Goal: Book appointment/travel/reservation

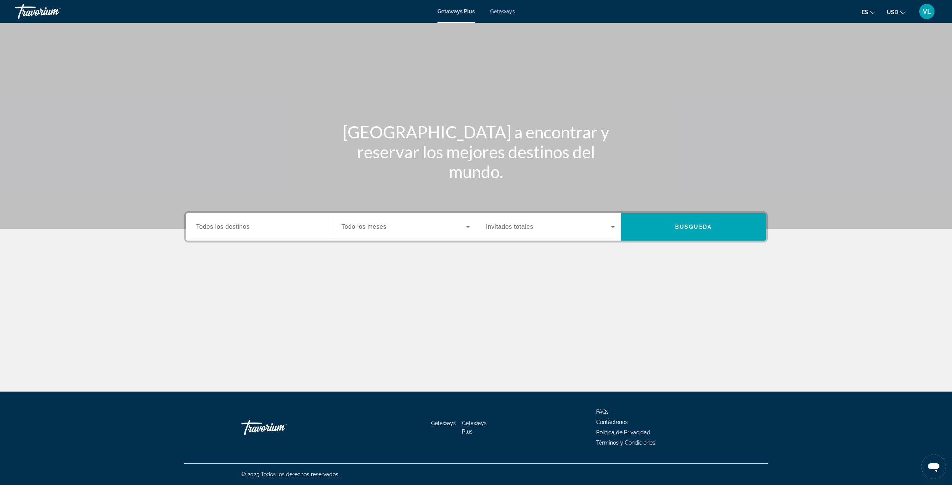
click at [260, 223] on input "Destination Todos los destinos" at bounding box center [260, 227] width 129 height 9
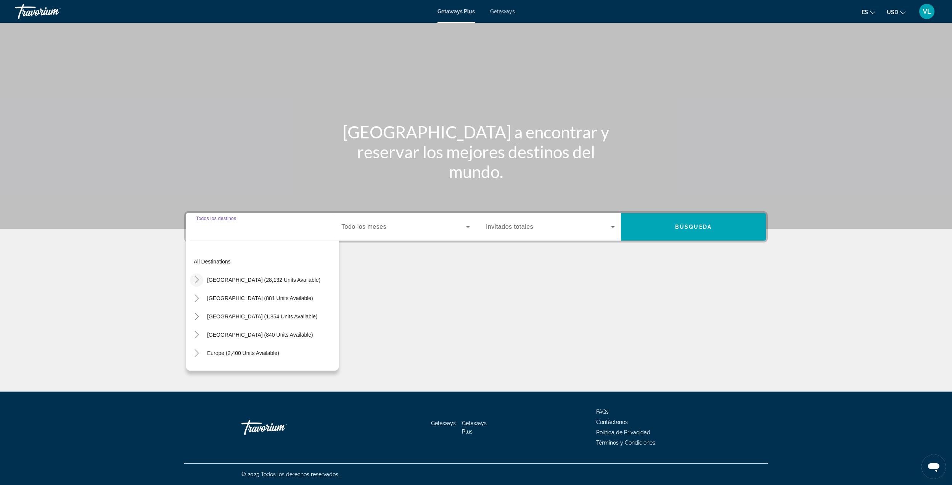
click at [196, 278] on icon "Toggle United States (28,132 units available)" at bounding box center [197, 280] width 4 height 8
drag, startPoint x: 369, startPoint y: 241, endPoint x: 366, endPoint y: 230, distance: 11.8
click at [369, 240] on div "Destination Todos los destinos All destinations [GEOGRAPHIC_DATA] (28,132 units…" at bounding box center [476, 226] width 584 height 31
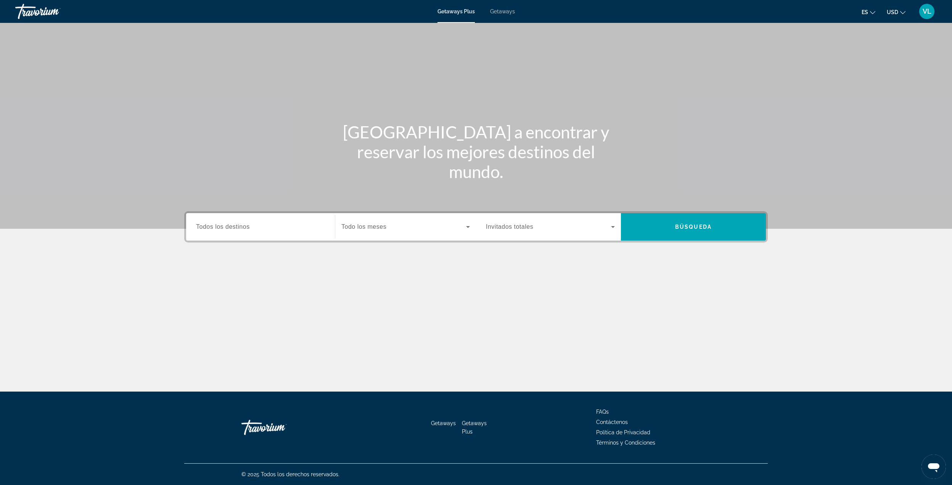
click at [366, 229] on span "Todo los meses" at bounding box center [363, 227] width 45 height 6
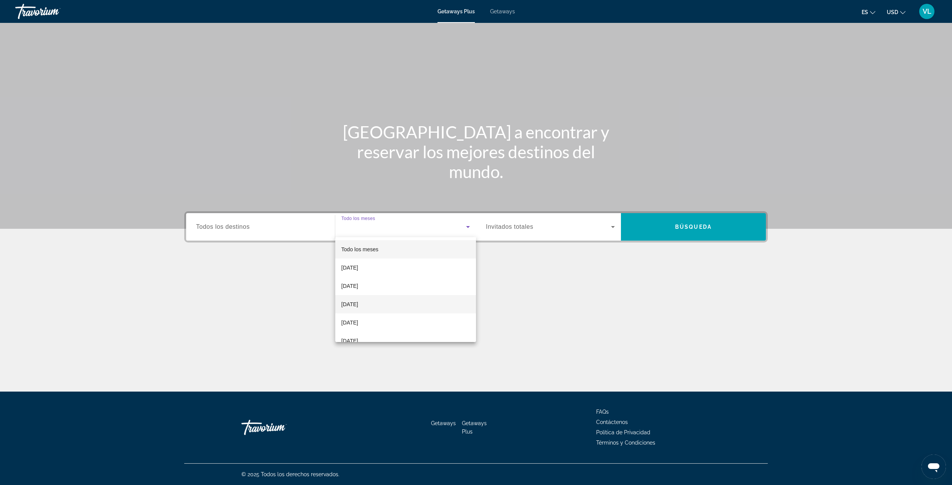
click at [358, 302] on span "[DATE]" at bounding box center [349, 304] width 17 height 9
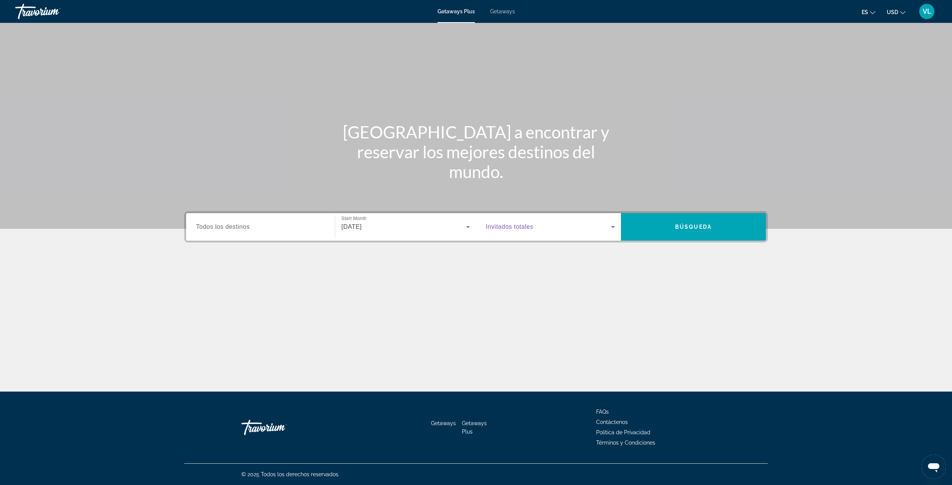
click at [516, 230] on span "Search widget" at bounding box center [548, 226] width 125 height 9
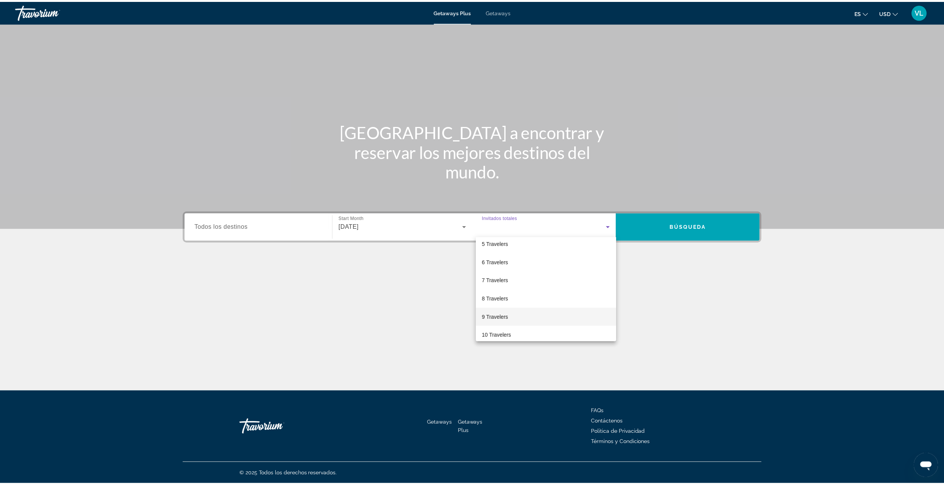
scroll to position [84, 0]
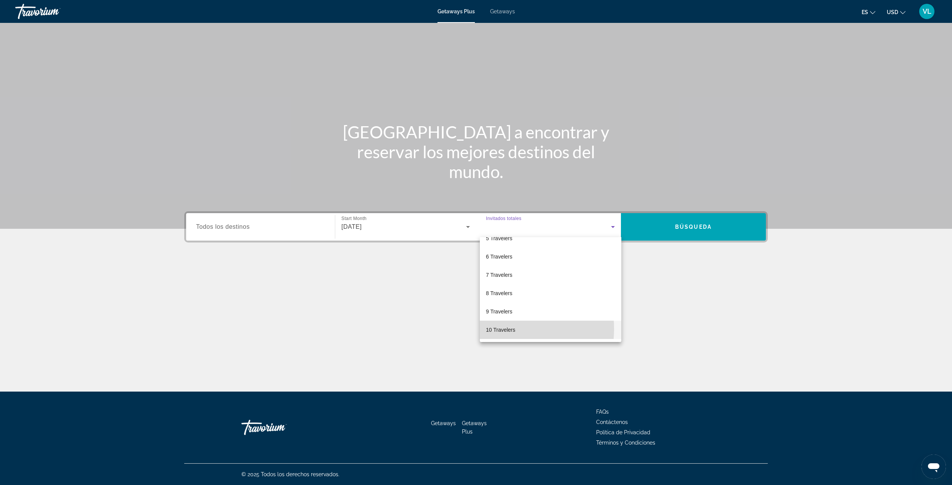
click at [497, 329] on span "10 Travelers" at bounding box center [500, 329] width 29 height 9
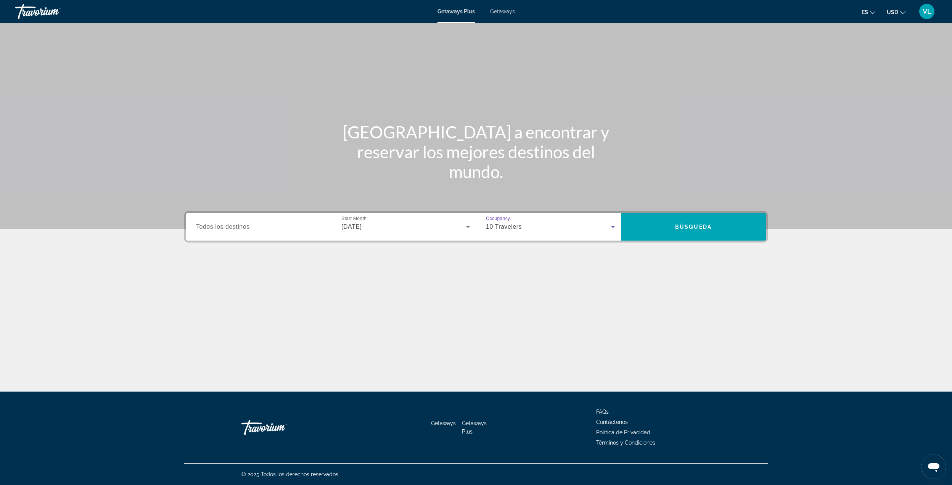
click at [225, 225] on span "Todos los destinos" at bounding box center [223, 227] width 54 height 6
click at [225, 225] on input "Destination Todos los destinos" at bounding box center [260, 227] width 129 height 9
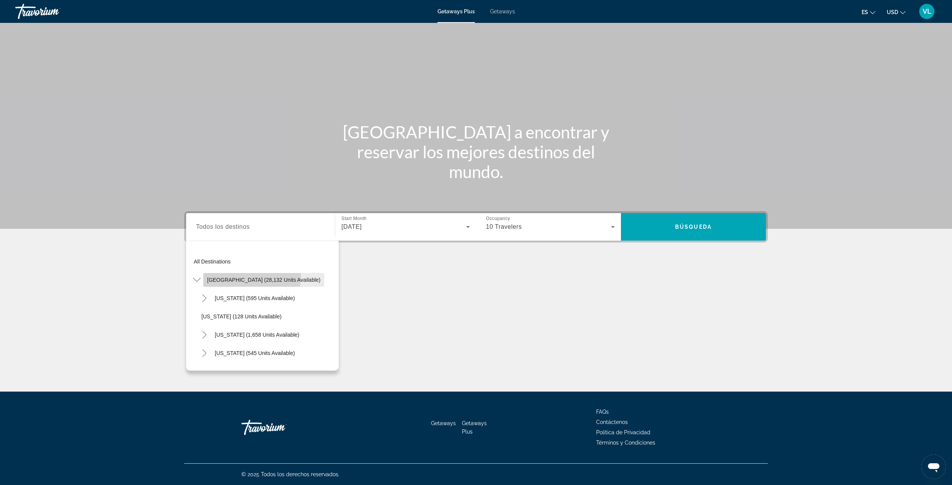
click at [222, 275] on span "Search widget" at bounding box center [263, 280] width 121 height 18
type input "**********"
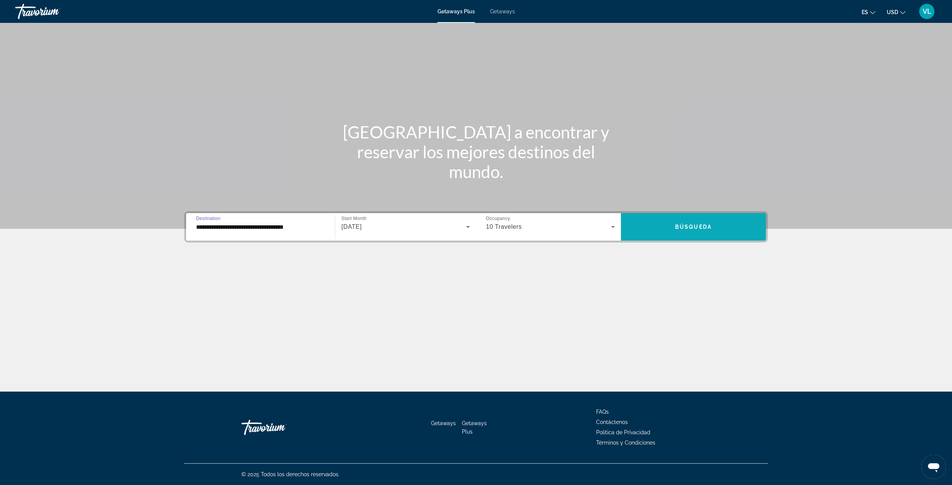
click at [659, 231] on span "Search widget" at bounding box center [693, 227] width 145 height 18
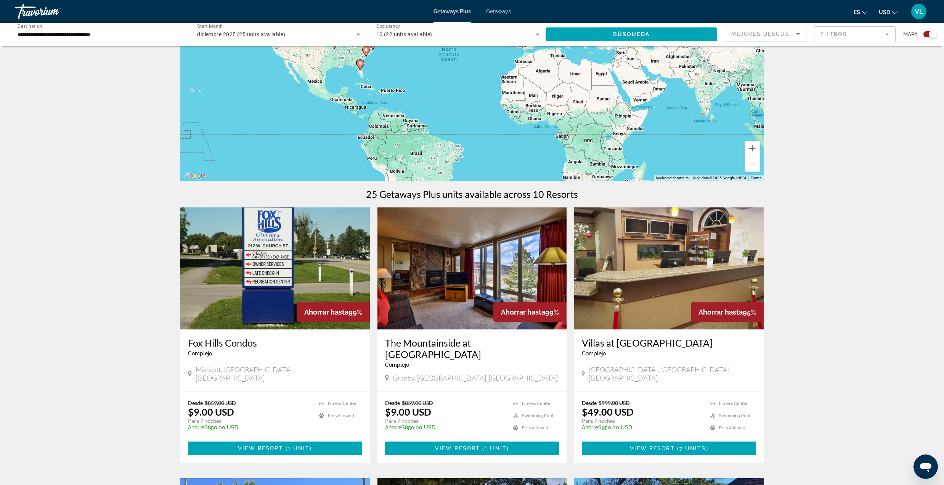
scroll to position [203, 0]
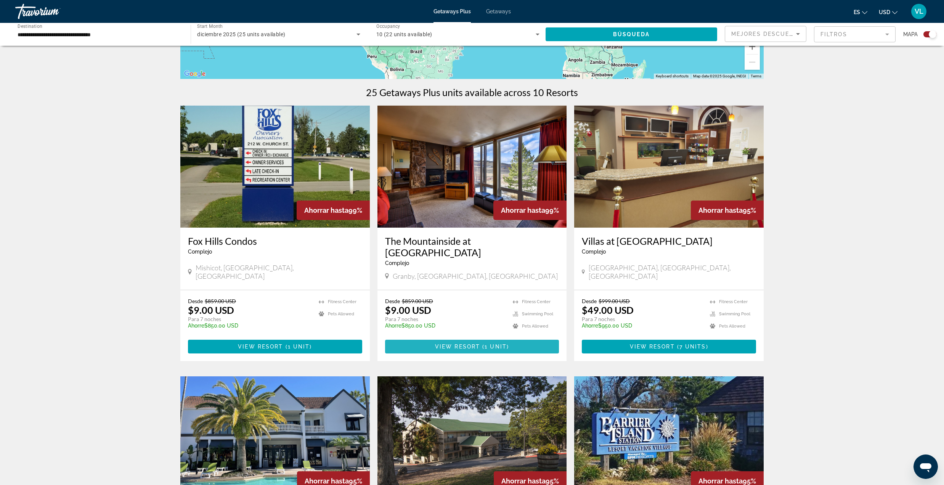
click at [484, 344] on span "( 1 unit )" at bounding box center [494, 347] width 29 height 6
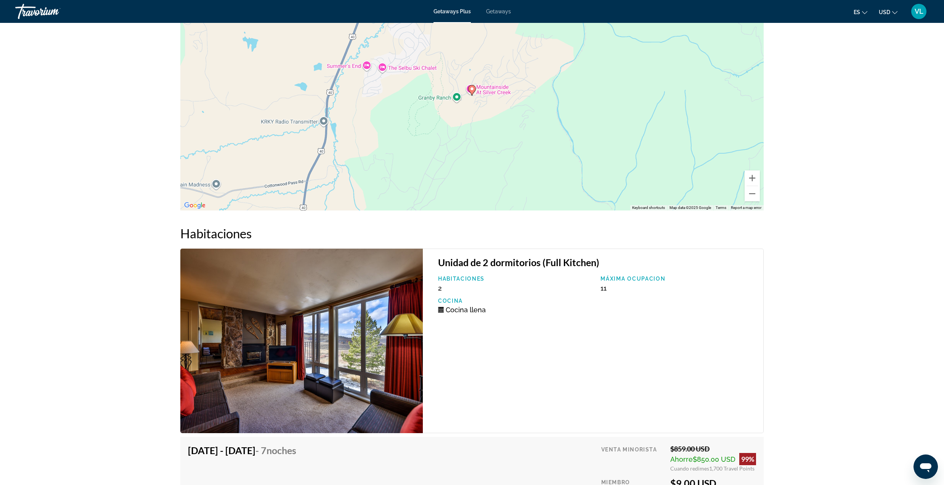
scroll to position [1580, 0]
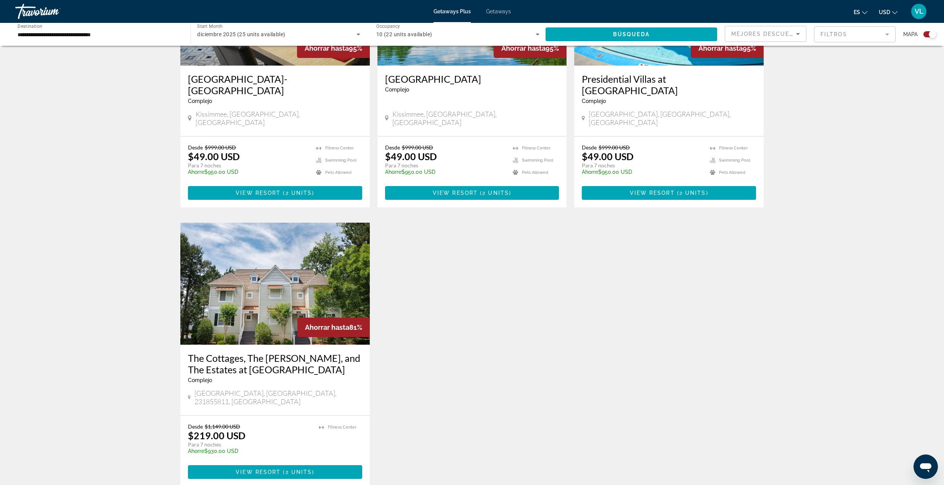
scroll to position [661, 0]
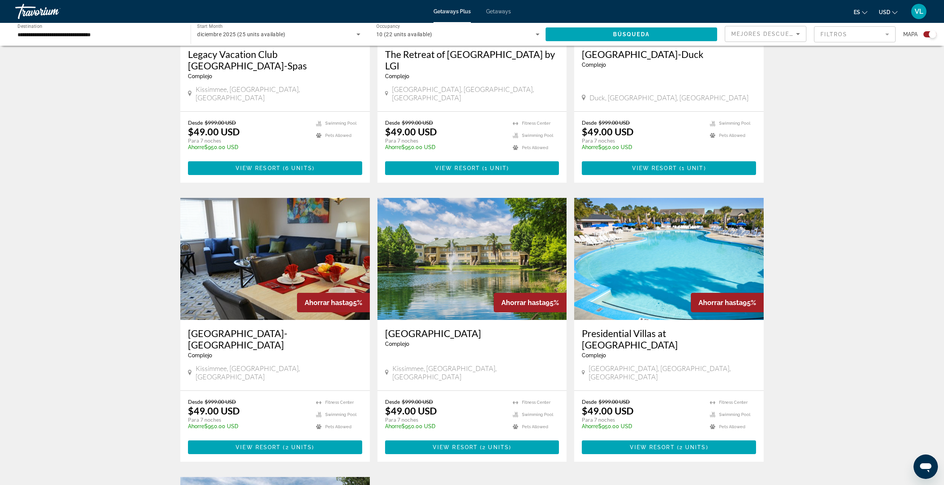
click at [852, 324] on div "← Move left → Move right ↑ Move up ↓ Move down + Zoom in - Zoom out Home Jump l…" at bounding box center [472, 81] width 944 height 1379
click at [258, 444] on span "View Resort" at bounding box center [258, 447] width 45 height 6
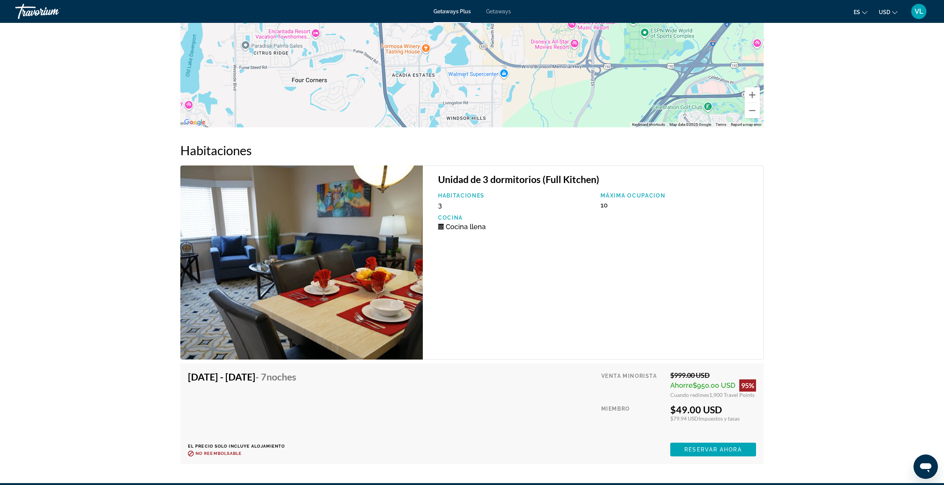
scroll to position [1424, 0]
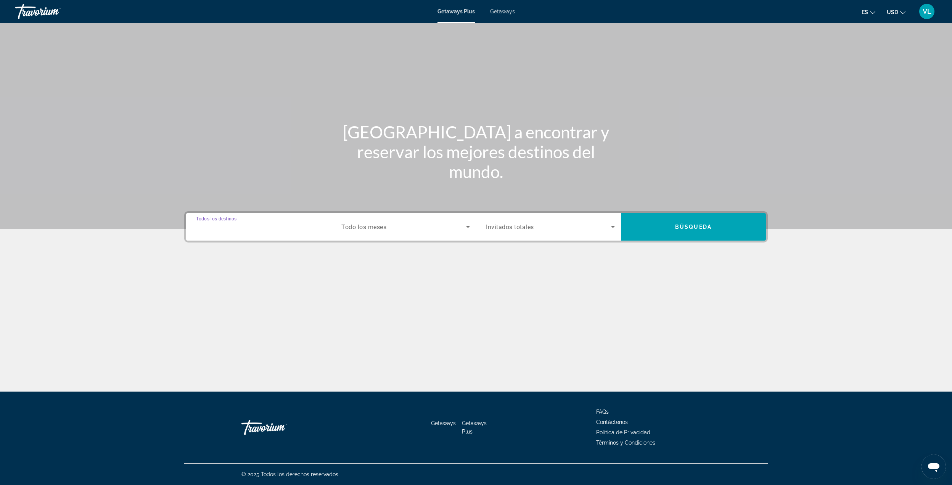
click at [276, 223] on input "Destination Todos los destinos" at bounding box center [260, 227] width 129 height 9
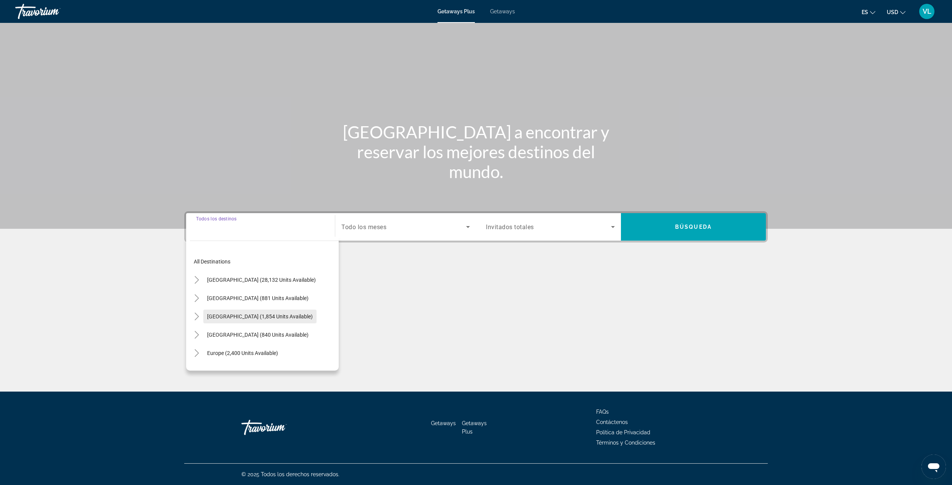
click at [222, 316] on span "[GEOGRAPHIC_DATA] (1,854 units available)" at bounding box center [260, 317] width 106 height 6
type input "**********"
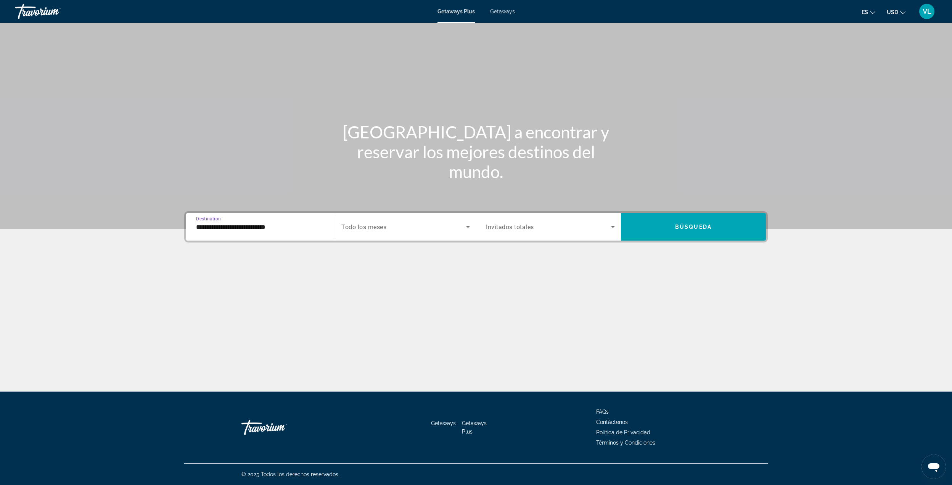
click at [376, 222] on span "Search widget" at bounding box center [403, 226] width 125 height 9
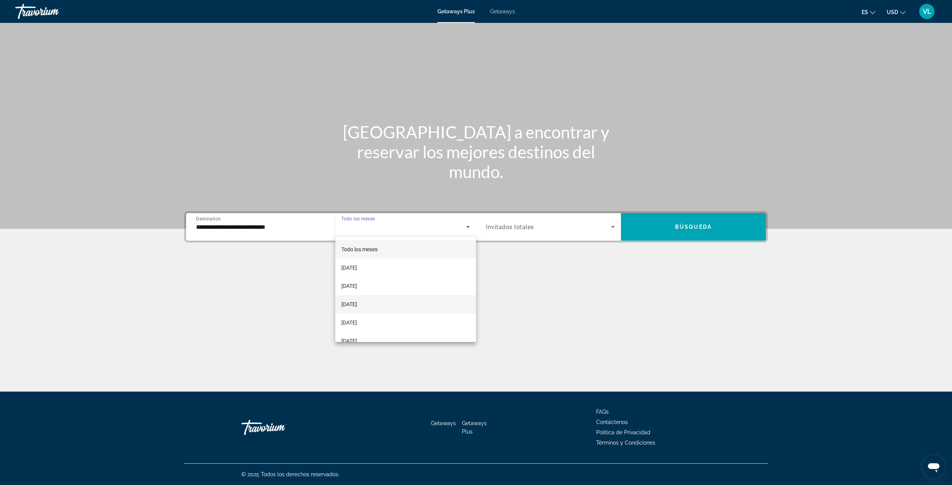
drag, startPoint x: 368, startPoint y: 295, endPoint x: 378, endPoint y: 290, distance: 11.9
click at [367, 295] on mat-option "[DATE]" at bounding box center [405, 304] width 141 height 18
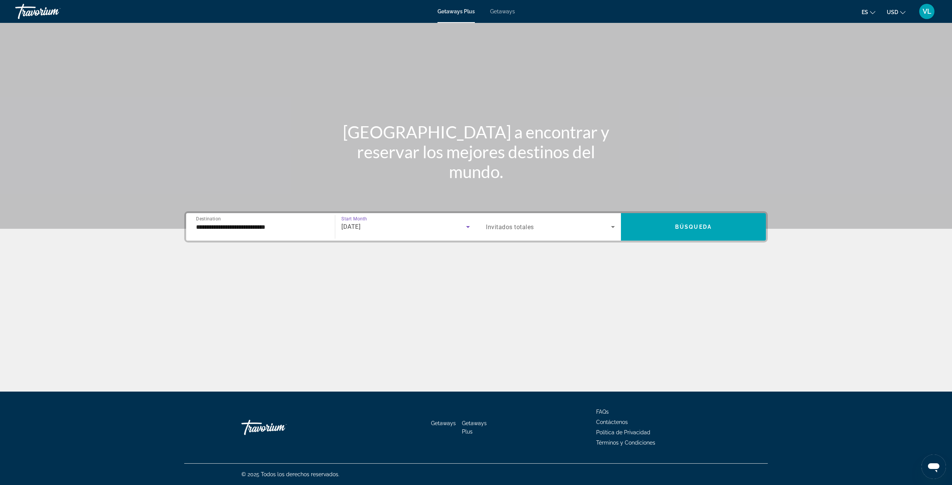
click at [495, 224] on span "Invitados totales" at bounding box center [510, 227] width 48 height 7
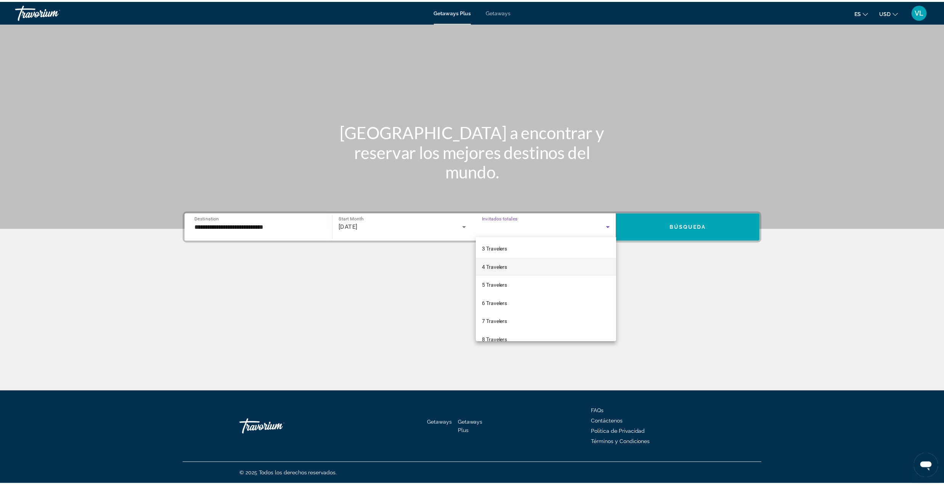
scroll to position [84, 0]
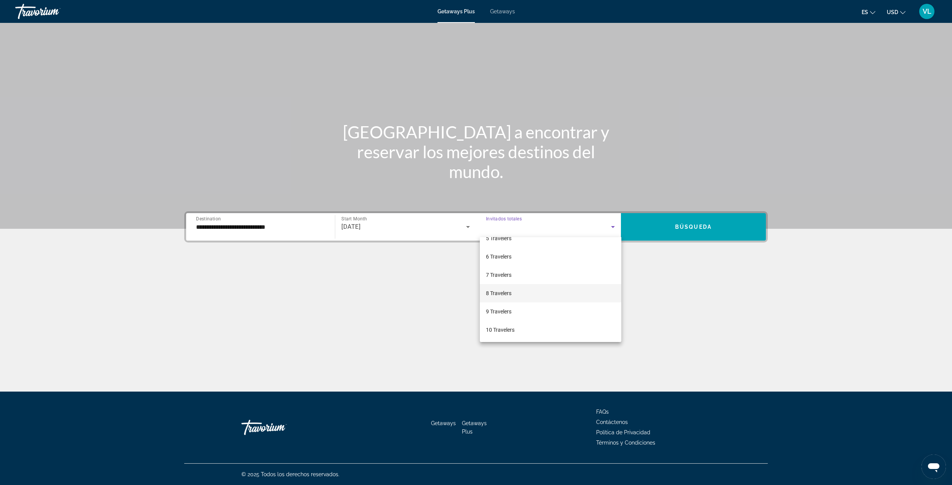
click at [513, 296] on mat-option "8 Travelers" at bounding box center [551, 293] width 142 height 18
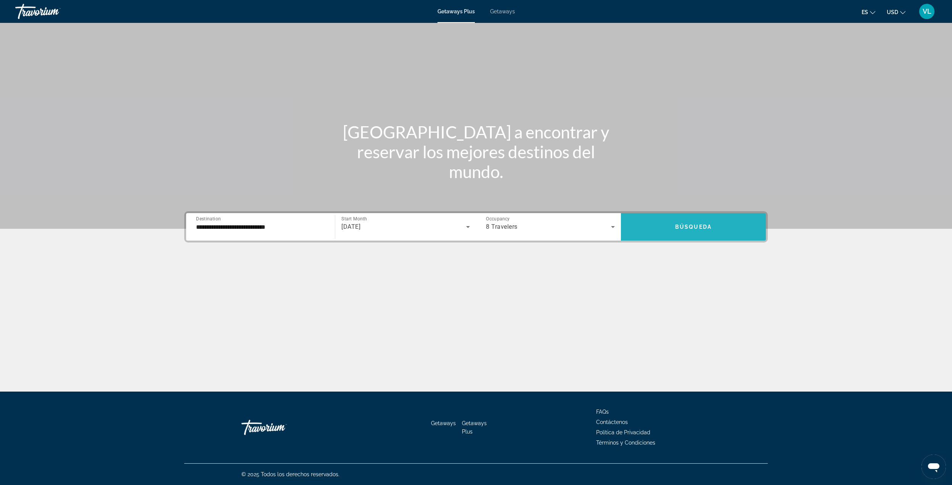
click at [725, 226] on span "Search widget" at bounding box center [693, 227] width 145 height 18
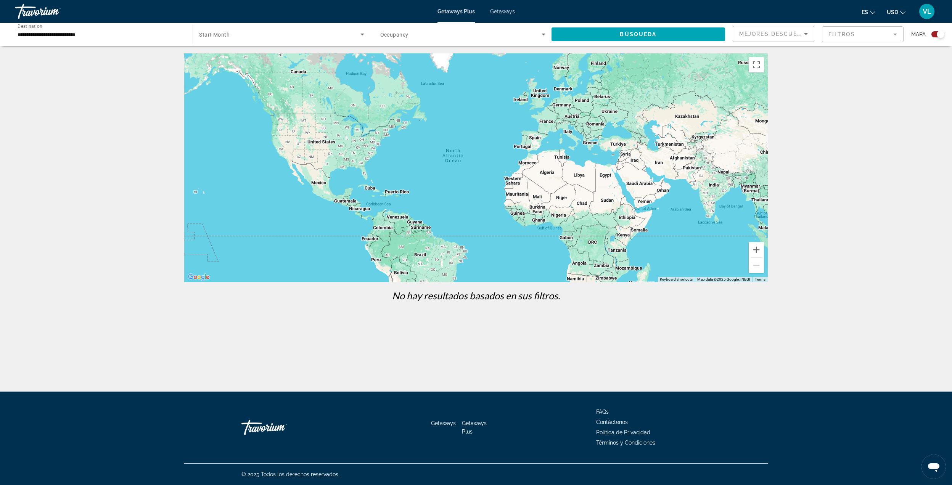
click at [231, 31] on span "Search widget" at bounding box center [279, 34] width 161 height 9
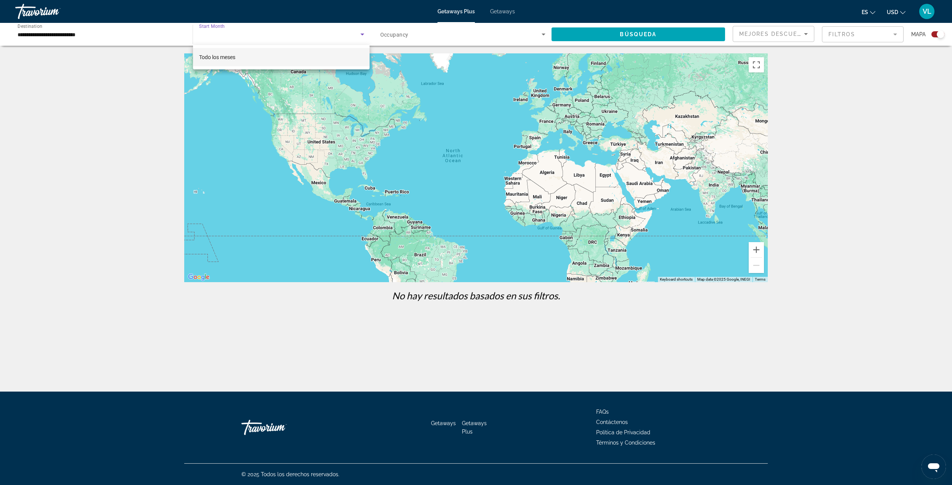
click at [234, 61] on span "Todo los meses" at bounding box center [217, 57] width 36 height 9
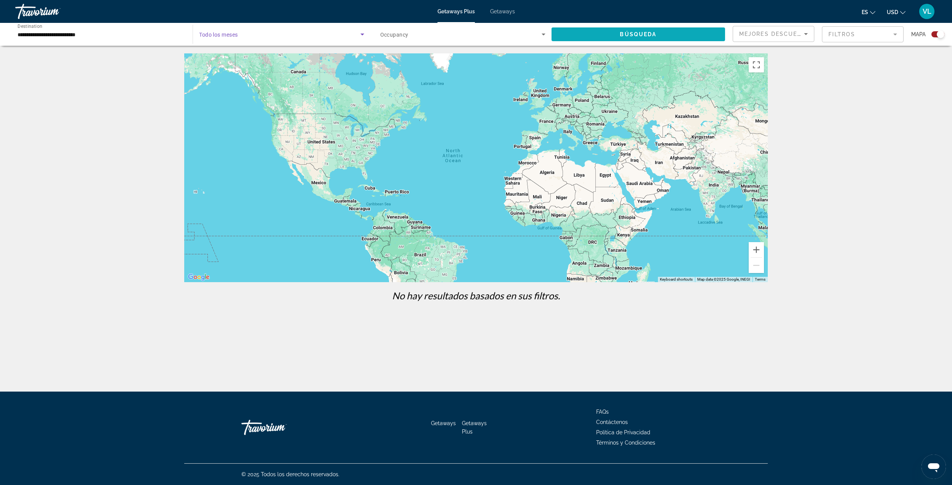
click at [603, 35] on span "Search widget" at bounding box center [639, 34] width 174 height 18
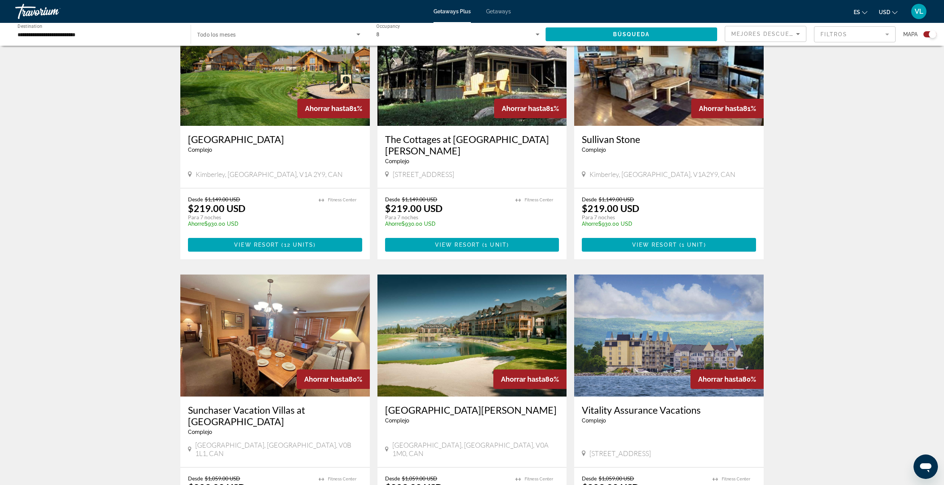
scroll to position [356, 0]
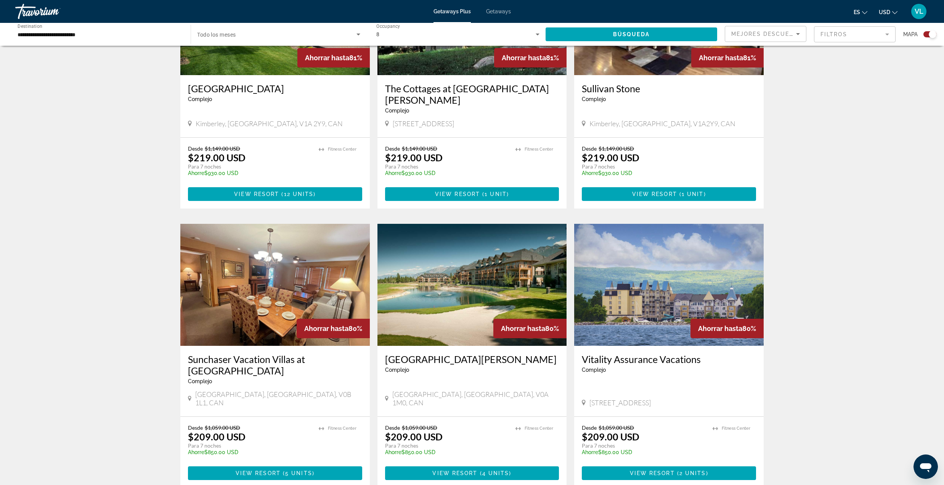
click at [475, 281] on img "Main content" at bounding box center [473, 285] width 190 height 122
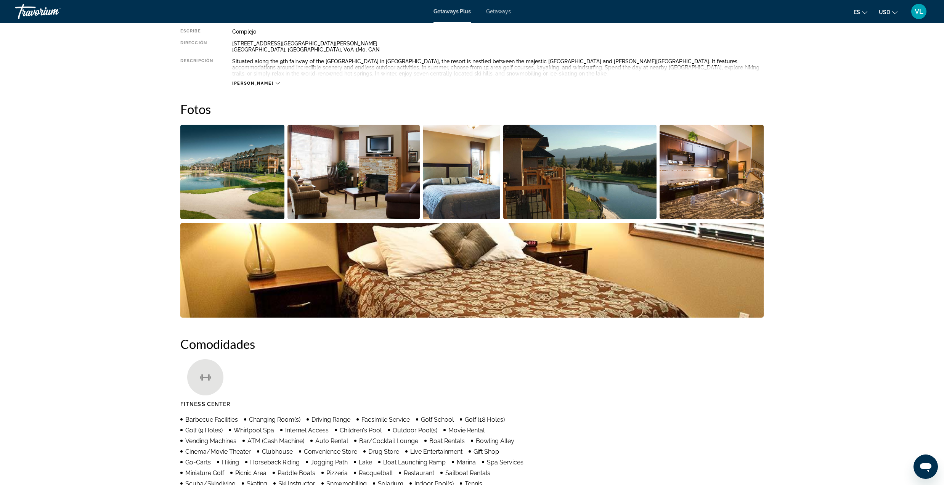
scroll to position [231, 0]
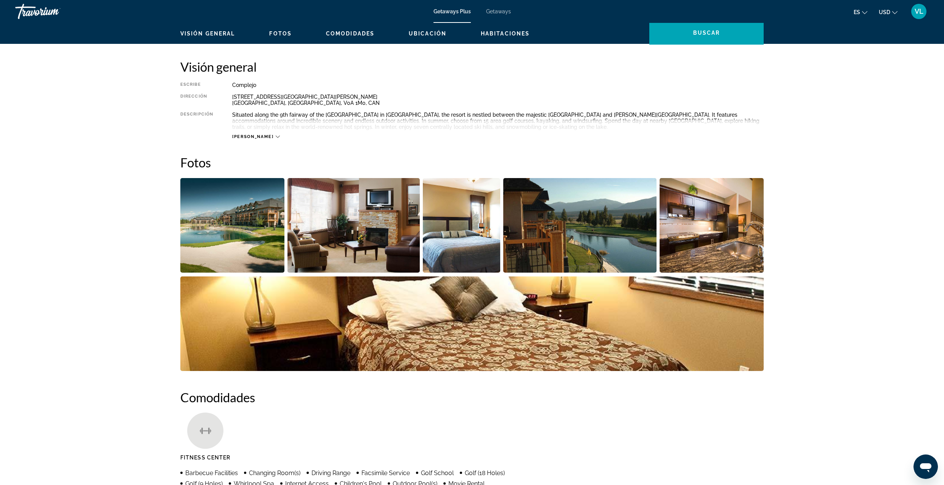
click at [533, 208] on img "Open full-screen image slider" at bounding box center [581, 225] width 154 height 95
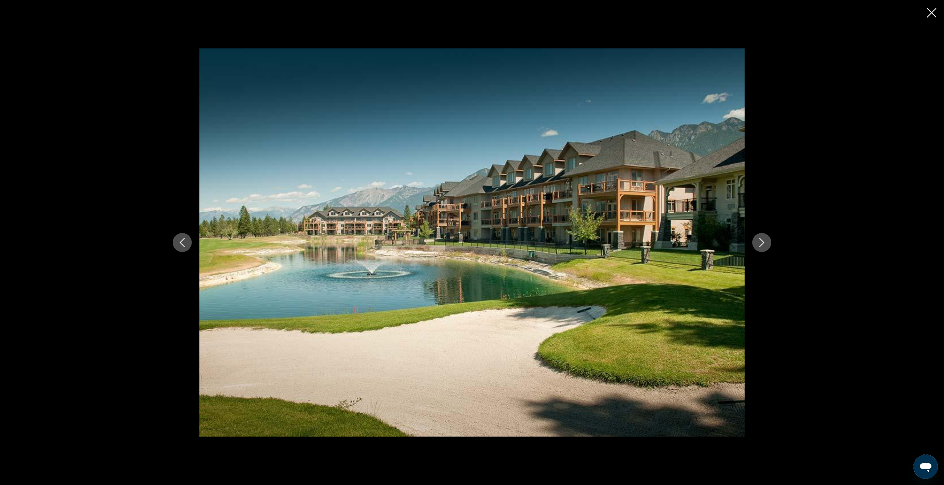
click at [931, 17] on icon "Close slideshow" at bounding box center [932, 13] width 10 height 10
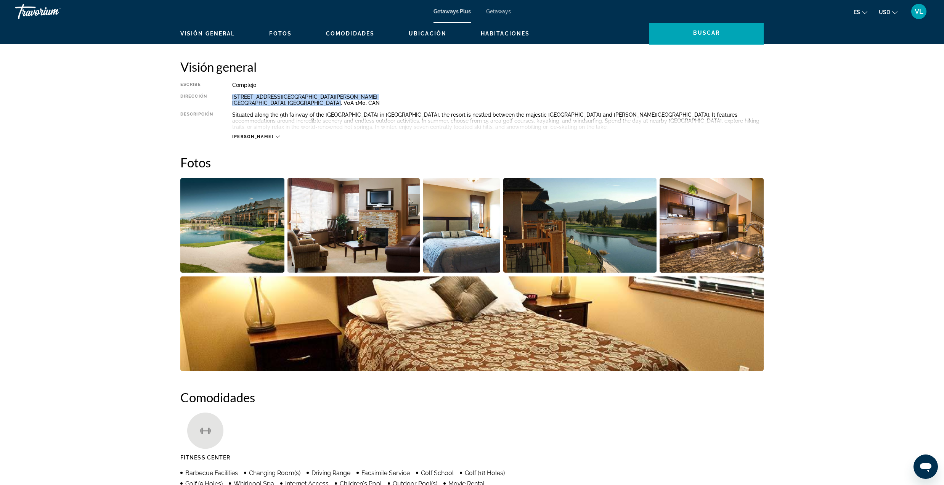
drag, startPoint x: 336, startPoint y: 103, endPoint x: 223, endPoint y: 98, distance: 113.4
click at [223, 98] on div "Escribe Complejo Todo incluido No todo incluido Dirección [STREET_ADDRESS][GEOG…" at bounding box center [472, 111] width 584 height 58
click at [573, 236] on img "Open full-screen image slider" at bounding box center [581, 225] width 154 height 95
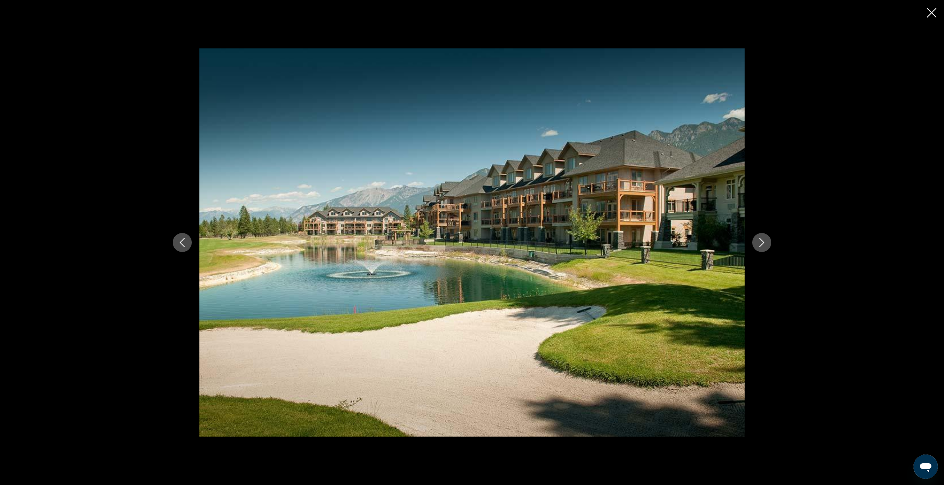
click at [757, 249] on button "Next image" at bounding box center [762, 242] width 19 height 19
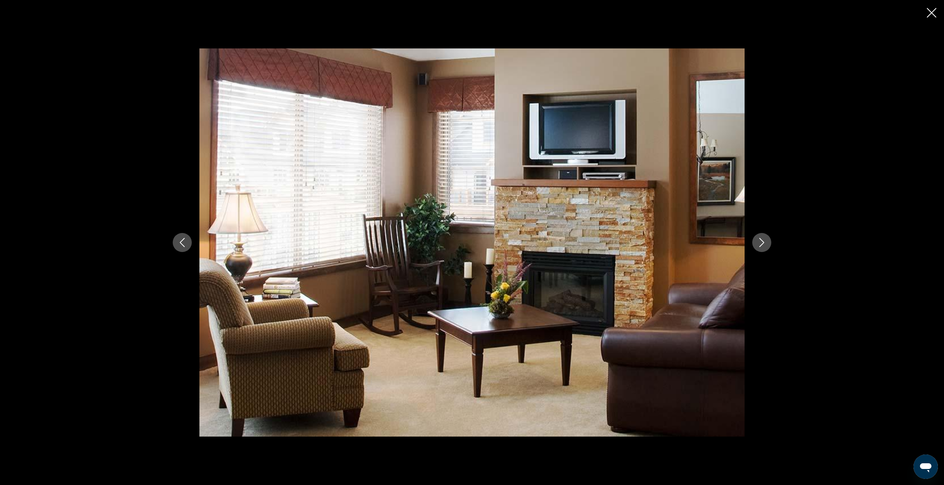
click at [758, 249] on button "Next image" at bounding box center [762, 242] width 19 height 19
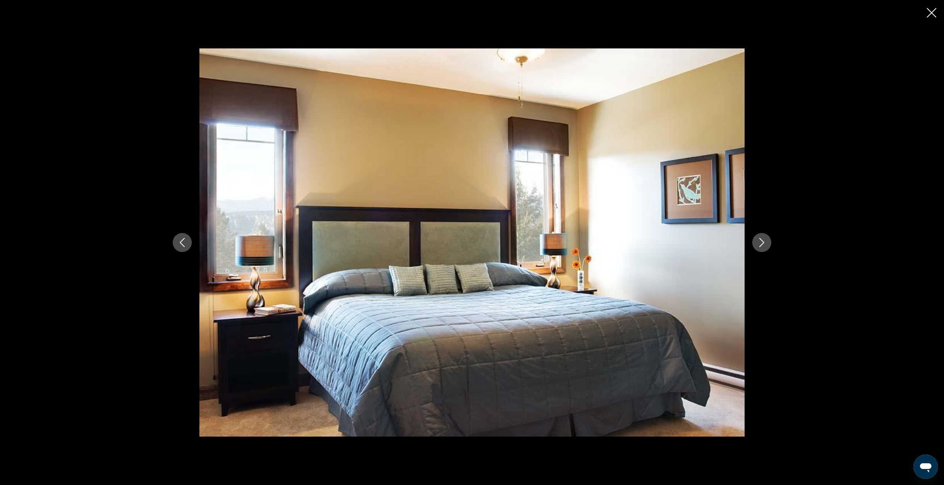
click at [758, 249] on button "Next image" at bounding box center [762, 242] width 19 height 19
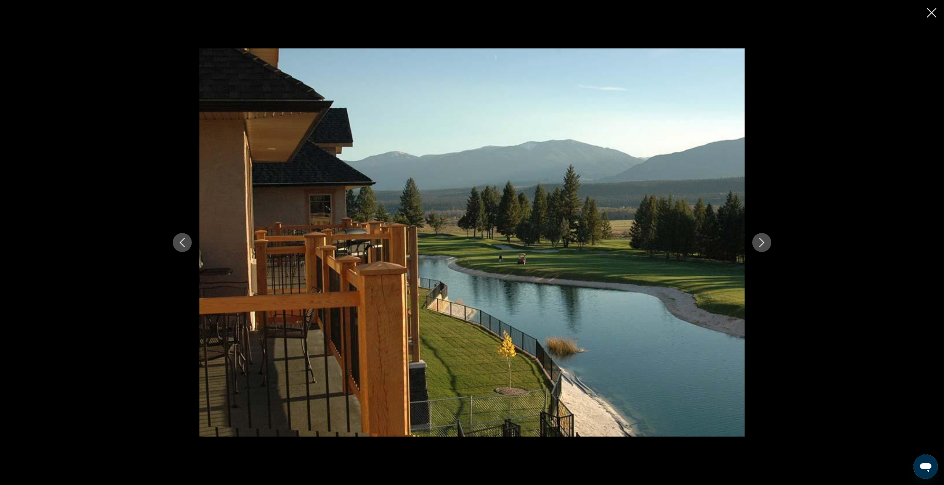
click at [931, 8] on icon "Close slideshow" at bounding box center [932, 13] width 10 height 10
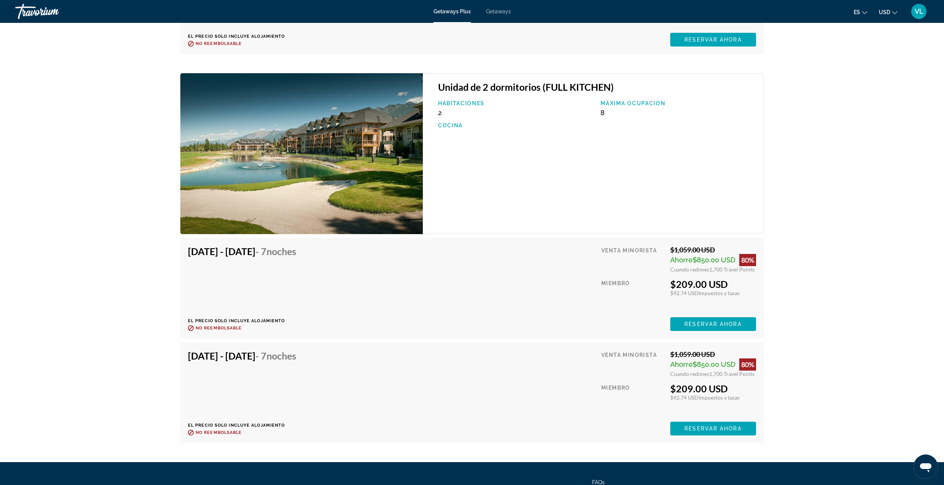
scroll to position [1604, 0]
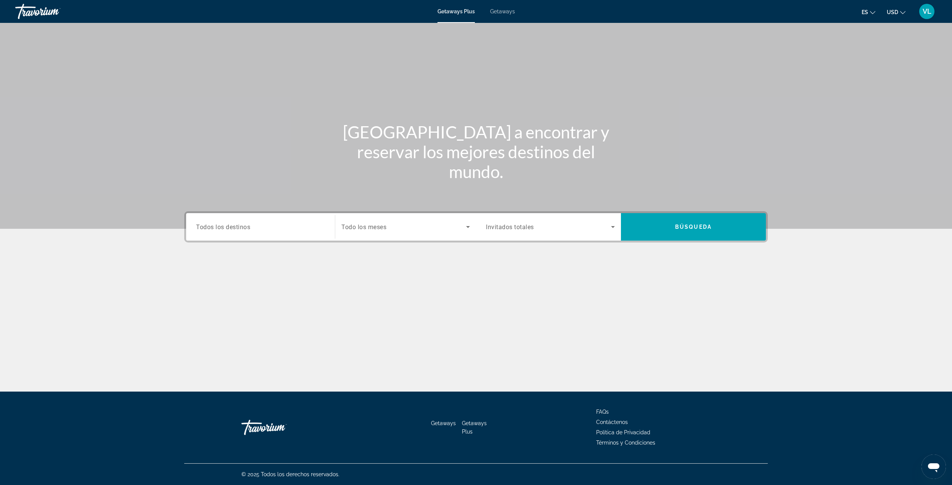
click at [210, 217] on div "Search widget" at bounding box center [260, 227] width 129 height 22
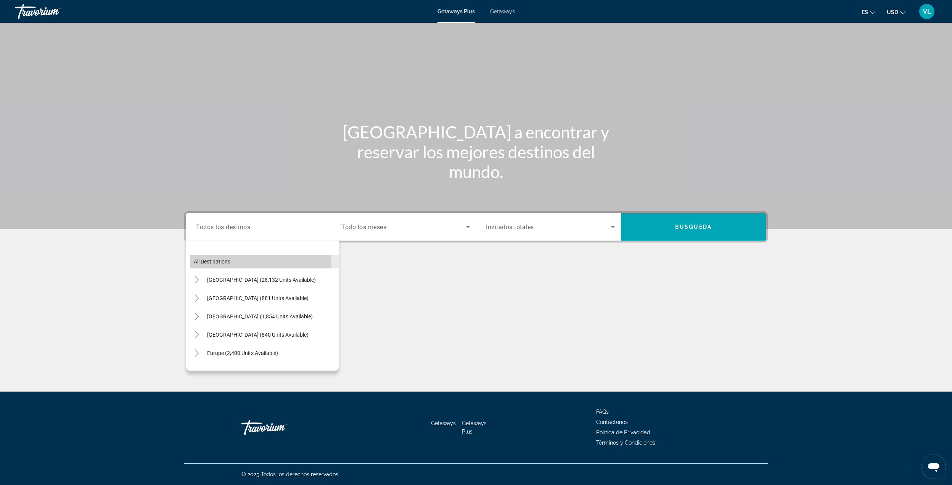
click at [210, 261] on span "All destinations" at bounding box center [212, 262] width 37 height 6
type input "**********"
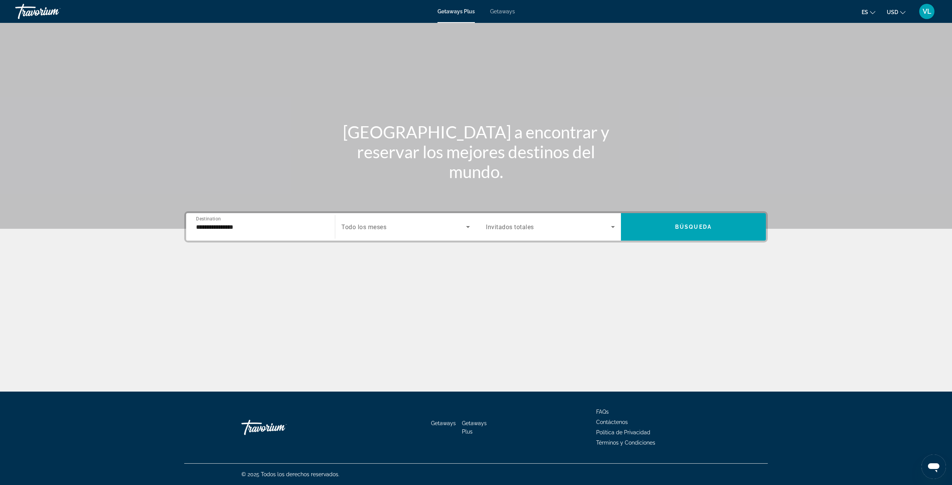
click at [366, 230] on span "Search widget" at bounding box center [403, 226] width 125 height 9
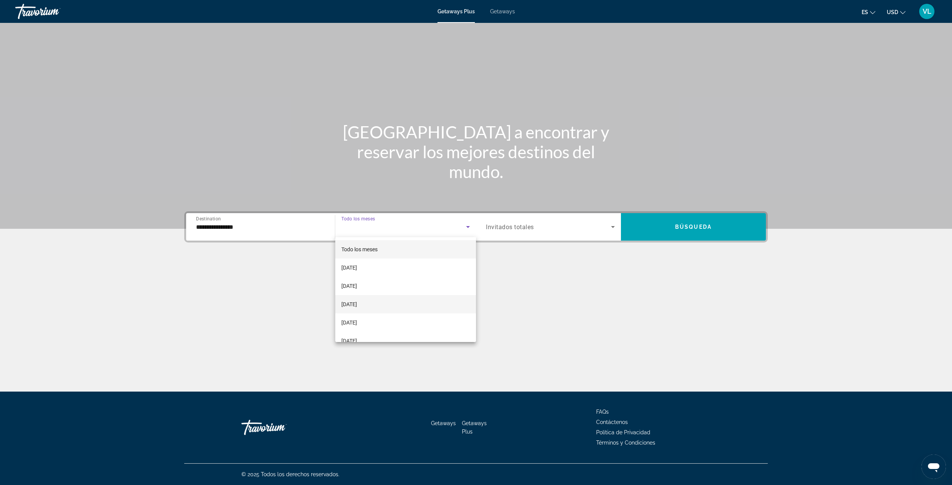
click at [369, 309] on mat-option "[DATE]" at bounding box center [405, 304] width 141 height 18
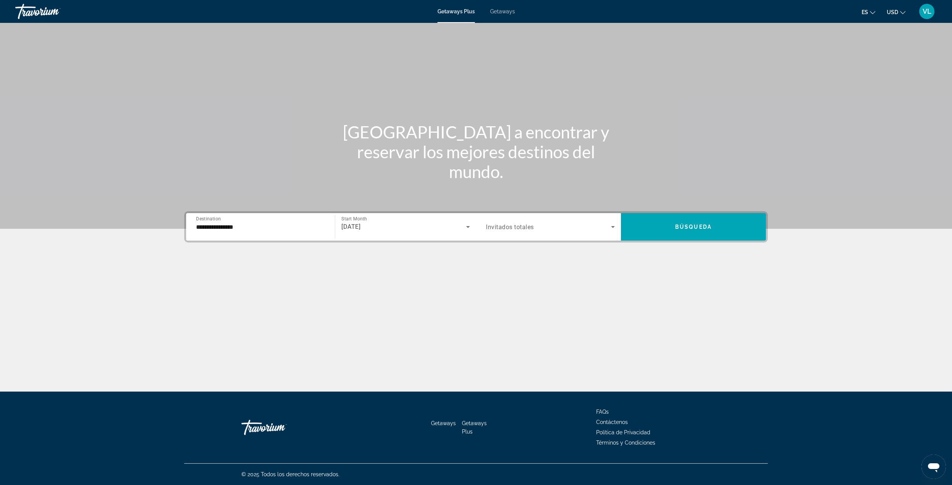
click at [516, 232] on div "Search widget" at bounding box center [550, 226] width 129 height 21
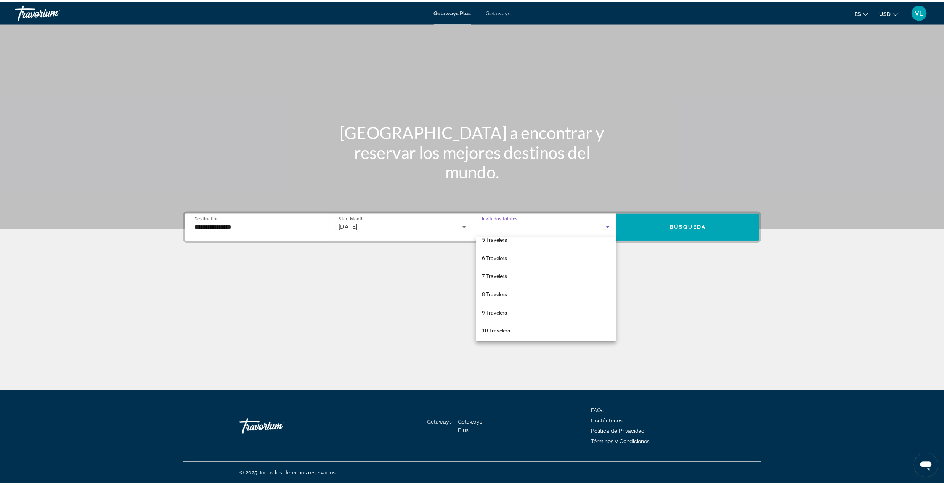
scroll to position [84, 0]
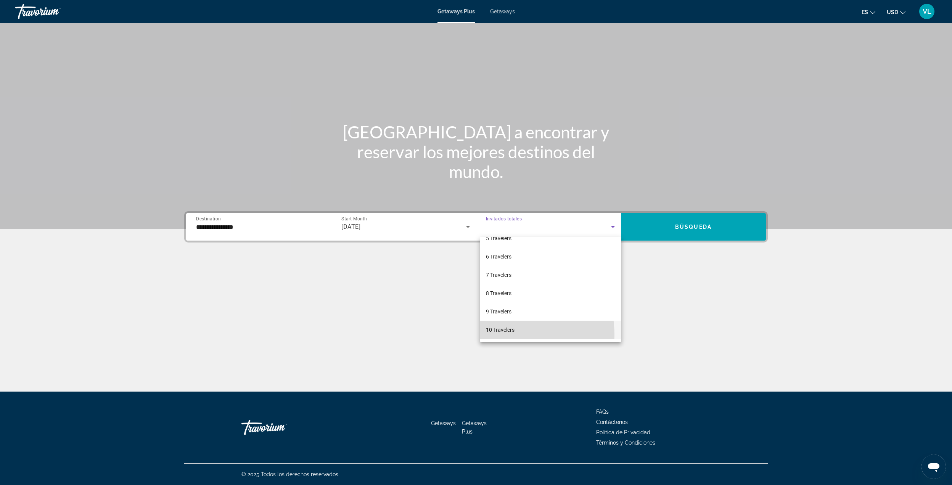
click at [498, 335] on mat-option "10 Travelers" at bounding box center [551, 330] width 142 height 18
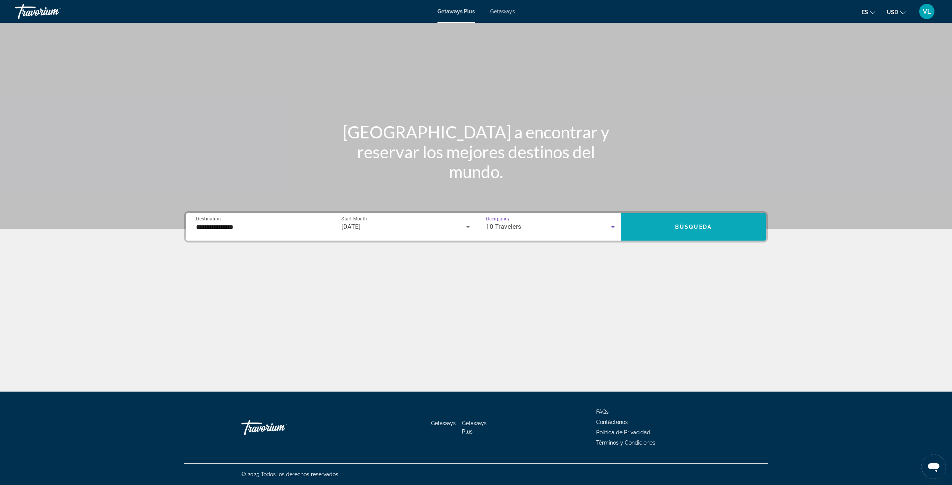
click at [675, 227] on span "Search widget" at bounding box center [693, 227] width 145 height 18
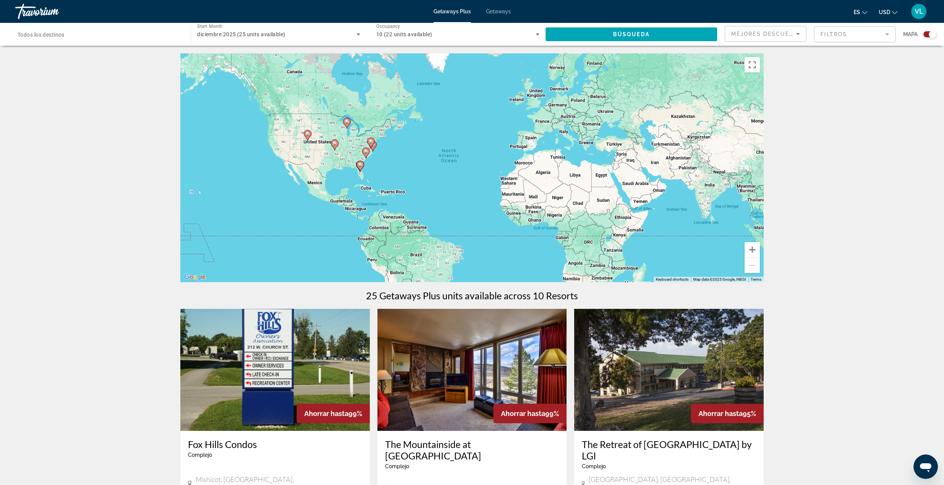
click at [254, 37] on div "diciembre 2025 (25 units available)" at bounding box center [276, 34] width 159 height 9
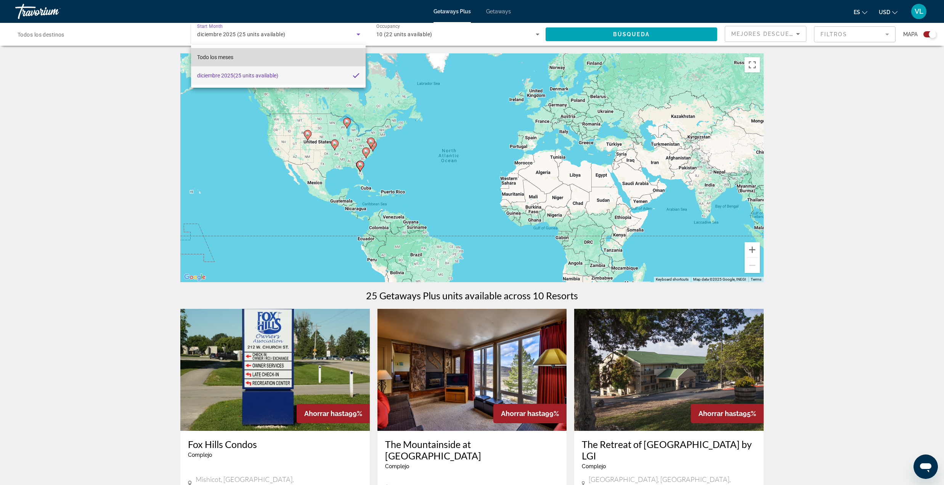
click at [251, 60] on mat-option "Todo los meses" at bounding box center [278, 57] width 175 height 18
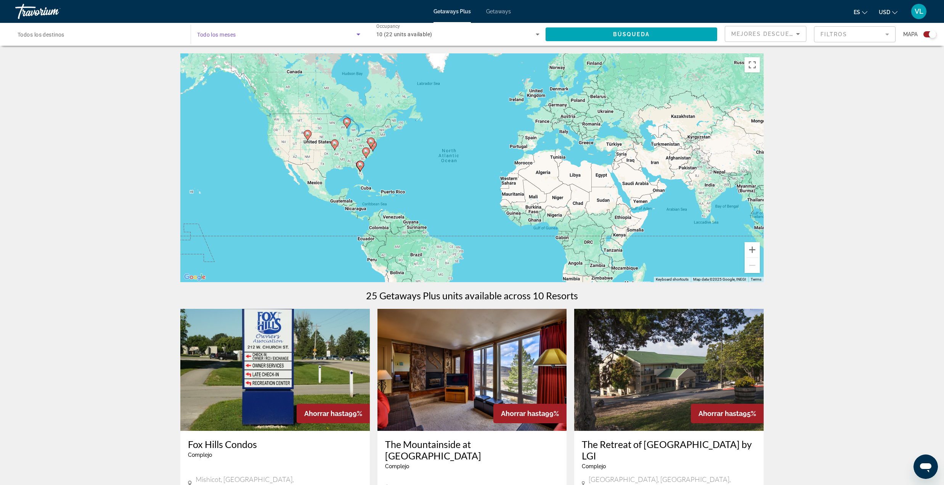
click at [110, 40] on div "Search widget" at bounding box center [99, 35] width 163 height 22
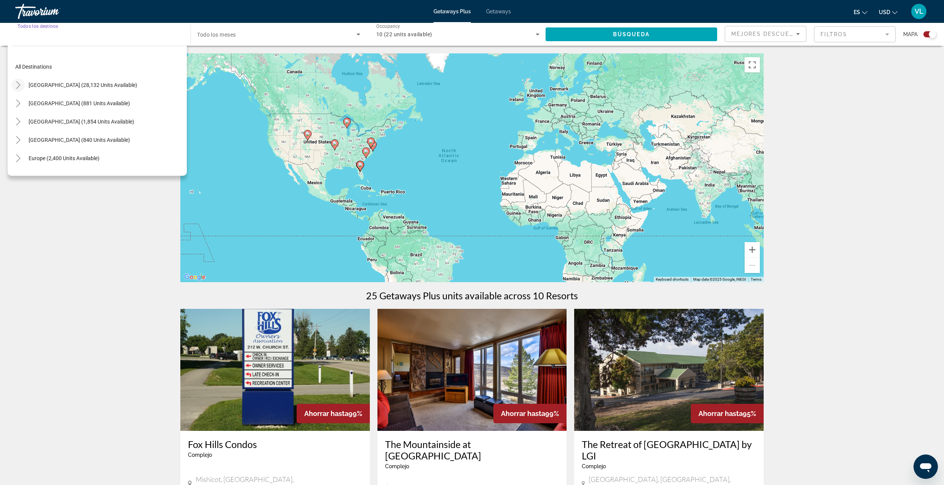
click at [14, 83] on mat-icon "Toggle United States (28,132 units available)" at bounding box center [17, 85] width 13 height 13
click at [49, 133] on span "[US_STATE] (545 units available)" at bounding box center [74, 136] width 77 height 6
type input "**********"
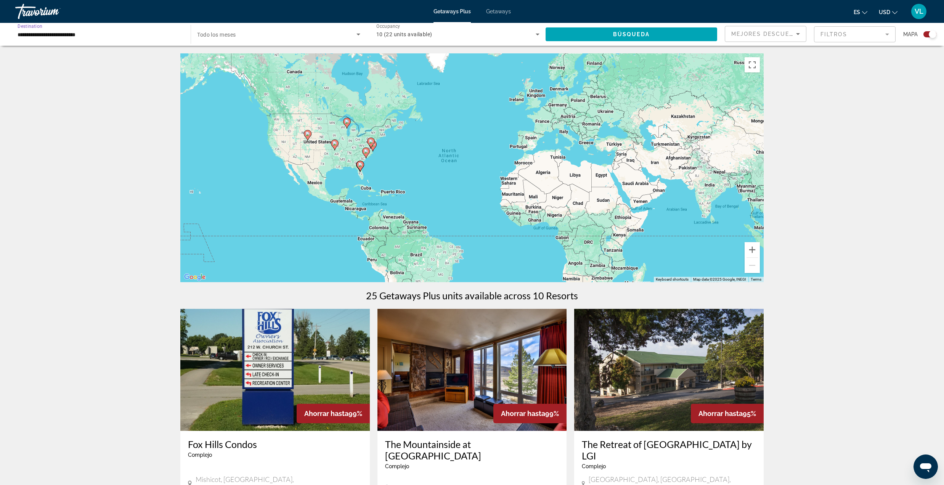
click at [301, 34] on span "Search widget" at bounding box center [276, 34] width 159 height 9
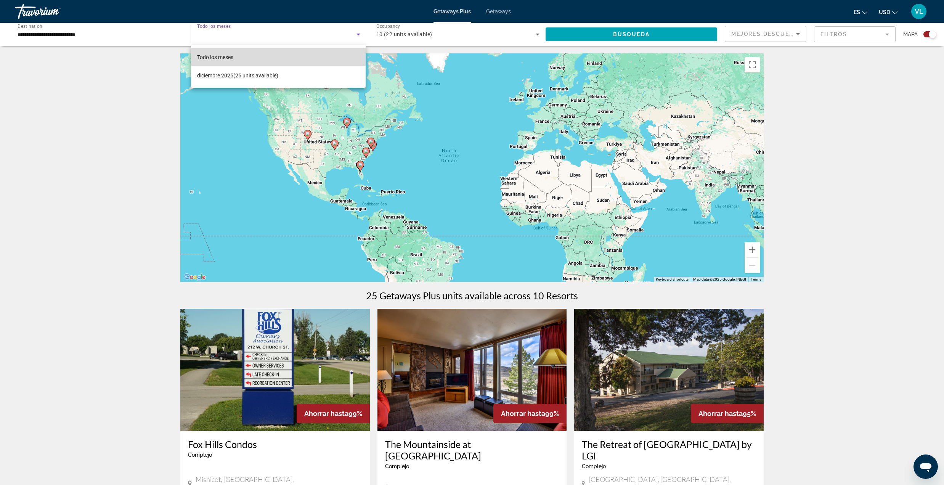
click at [251, 55] on mat-option "Todo los meses" at bounding box center [278, 57] width 175 height 18
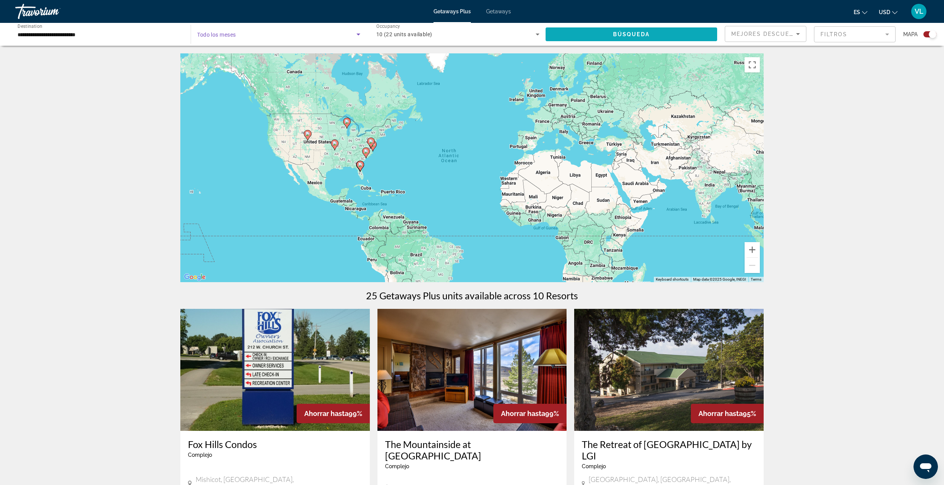
click at [620, 37] on span "Búsqueda" at bounding box center [631, 34] width 37 height 6
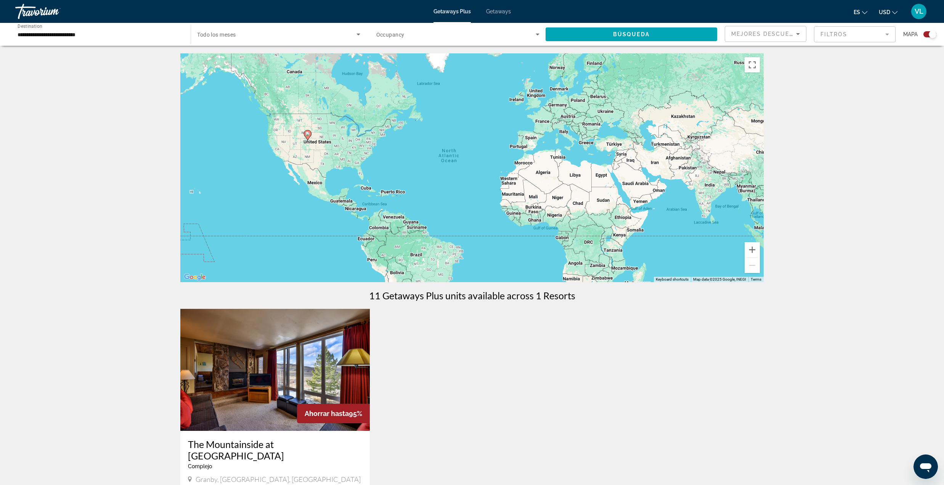
click at [29, 11] on div "Travorium" at bounding box center [53, 12] width 76 height 20
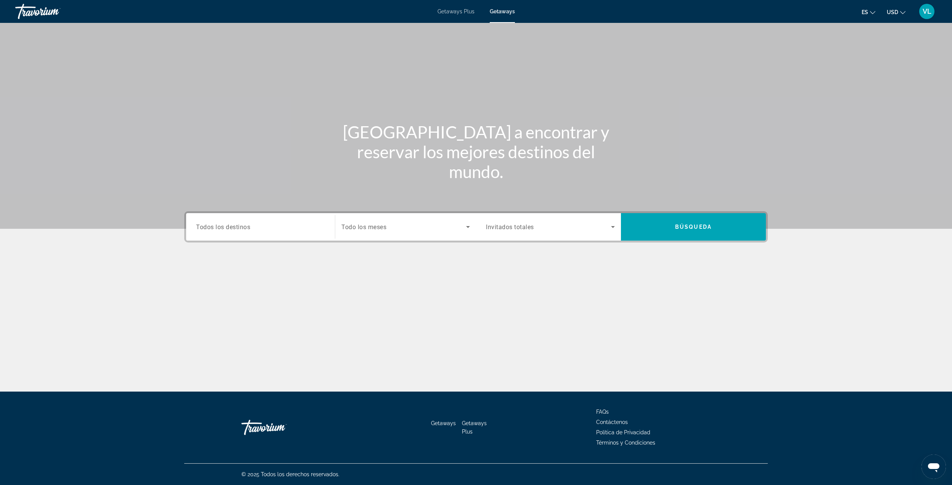
click at [361, 237] on div "Search widget" at bounding box center [405, 226] width 129 height 21
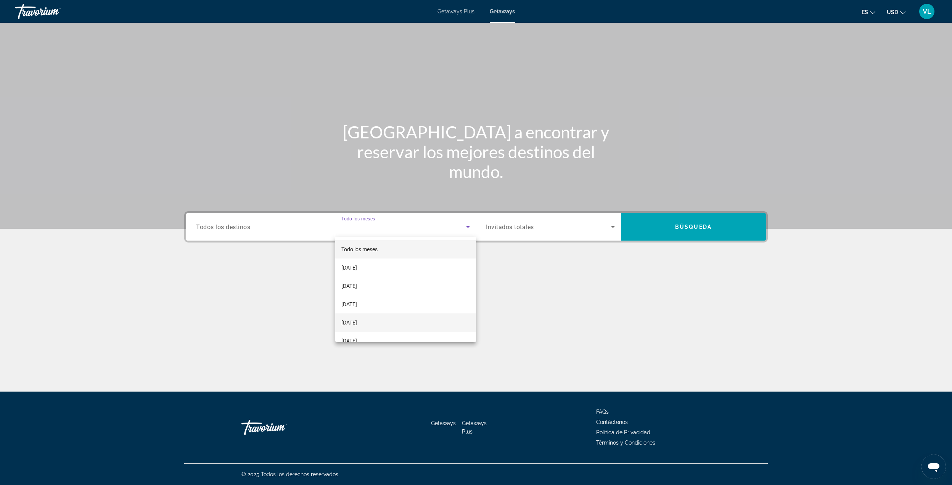
click at [357, 324] on span "[DATE]" at bounding box center [349, 322] width 16 height 9
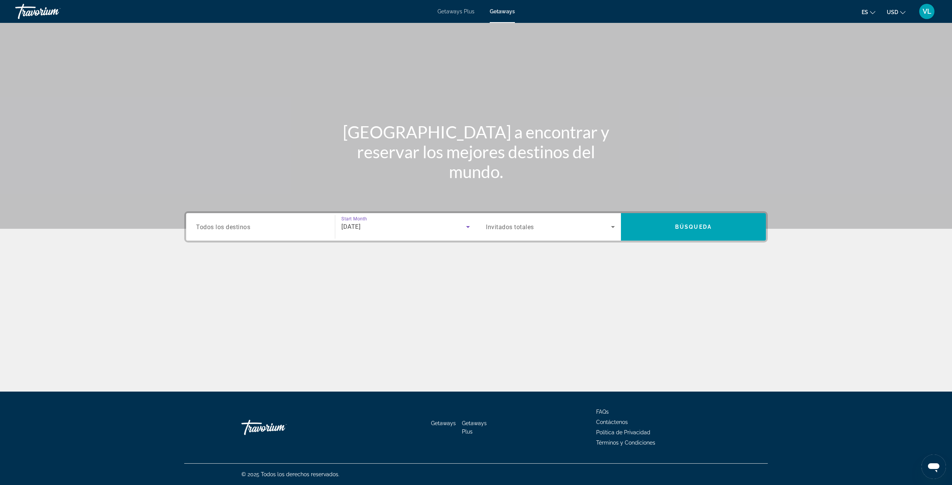
click at [265, 233] on div "Search widget" at bounding box center [260, 227] width 129 height 22
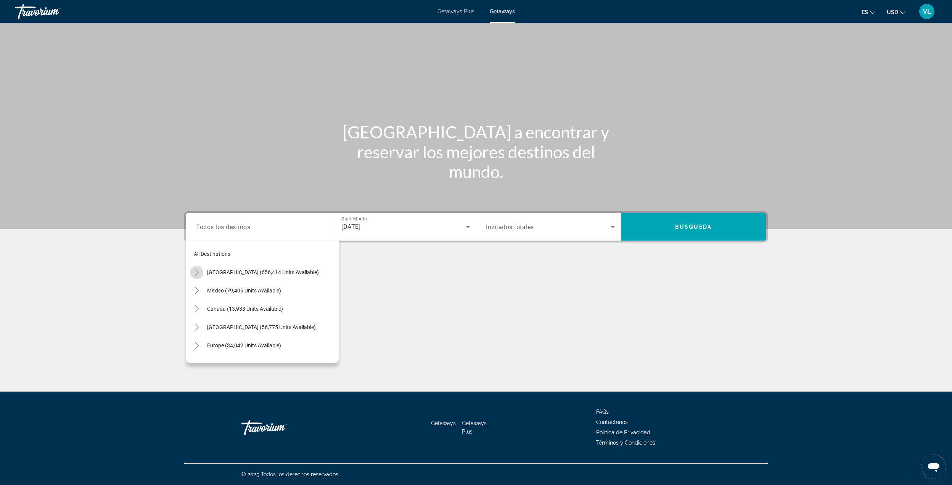
click at [193, 269] on icon "Toggle United States (656,414 units available)" at bounding box center [197, 273] width 8 height 8
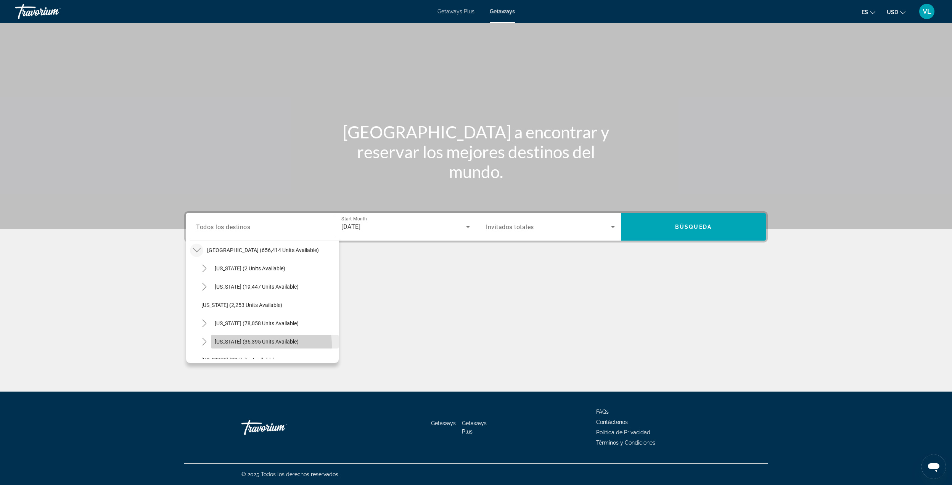
click at [230, 346] on span "Search widget" at bounding box center [275, 342] width 128 height 18
type input "**********"
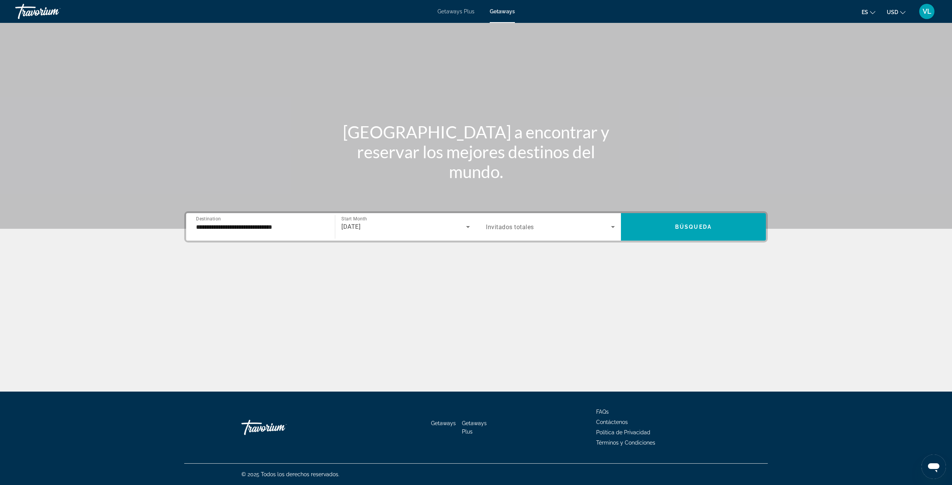
click at [530, 227] on span "Invitados totales" at bounding box center [510, 227] width 48 height 7
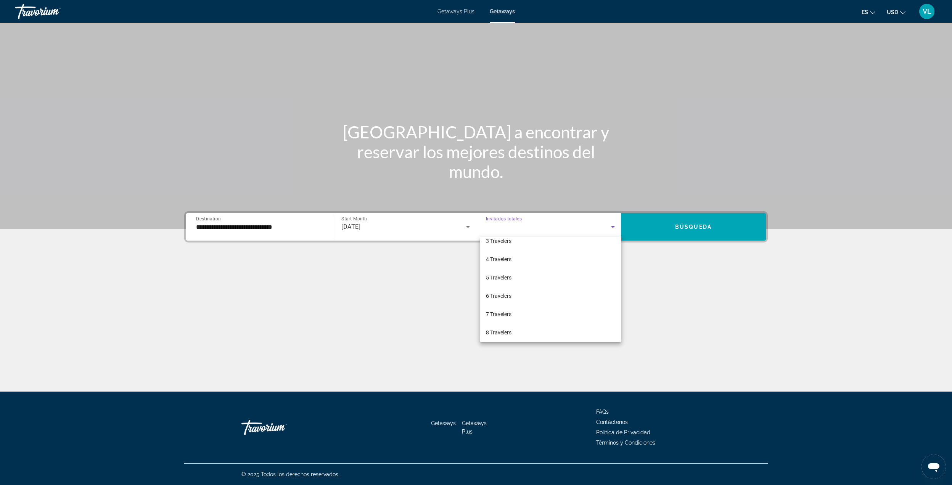
scroll to position [84, 0]
click at [507, 328] on span "10 Travelers" at bounding box center [500, 329] width 29 height 9
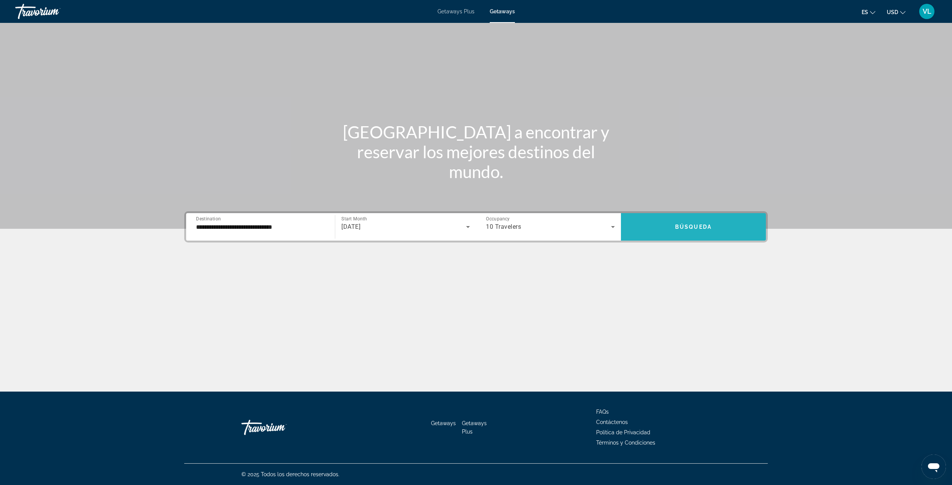
click at [661, 232] on span "Search widget" at bounding box center [693, 227] width 145 height 18
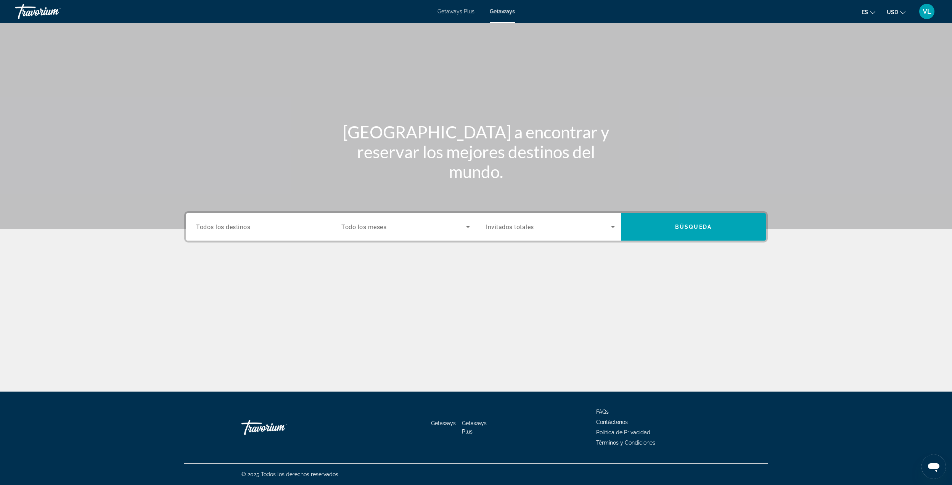
click at [224, 226] on span "Todos los destinos" at bounding box center [223, 226] width 54 height 7
click at [224, 226] on input "Destination Todos los destinos" at bounding box center [260, 227] width 129 height 9
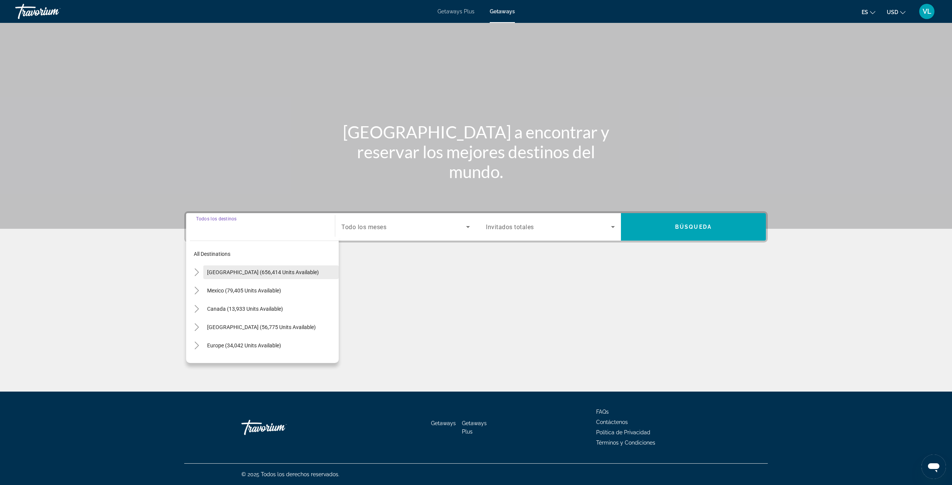
click at [216, 269] on span "[GEOGRAPHIC_DATA] (656,414 units available)" at bounding box center [263, 272] width 112 height 6
type input "**********"
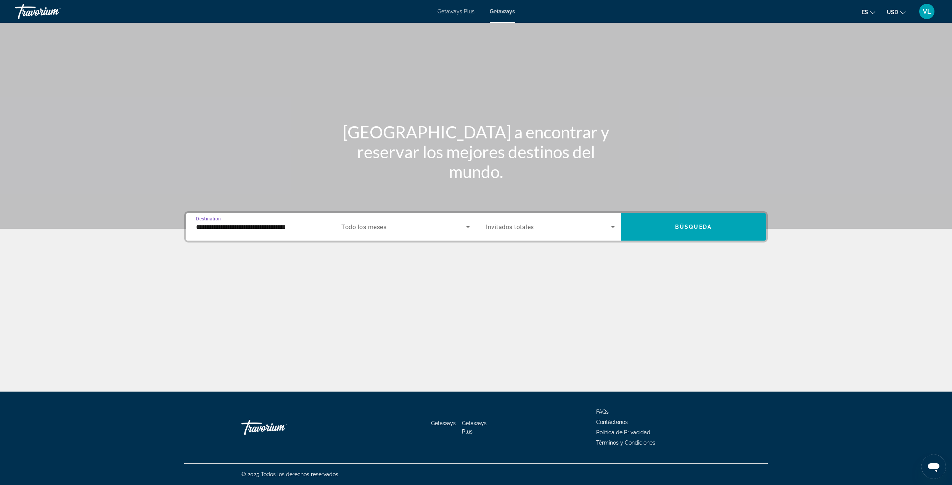
click at [362, 232] on div "Search widget" at bounding box center [405, 226] width 129 height 21
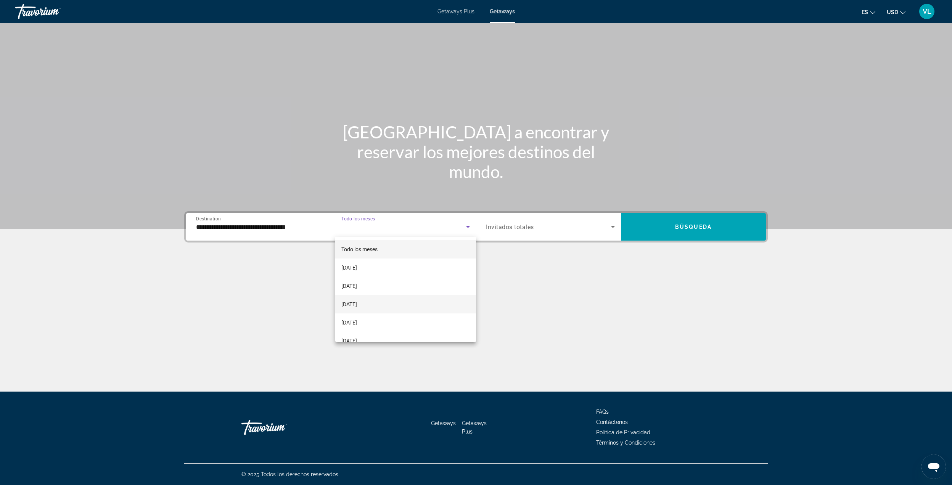
click at [357, 307] on span "[DATE]" at bounding box center [349, 304] width 16 height 9
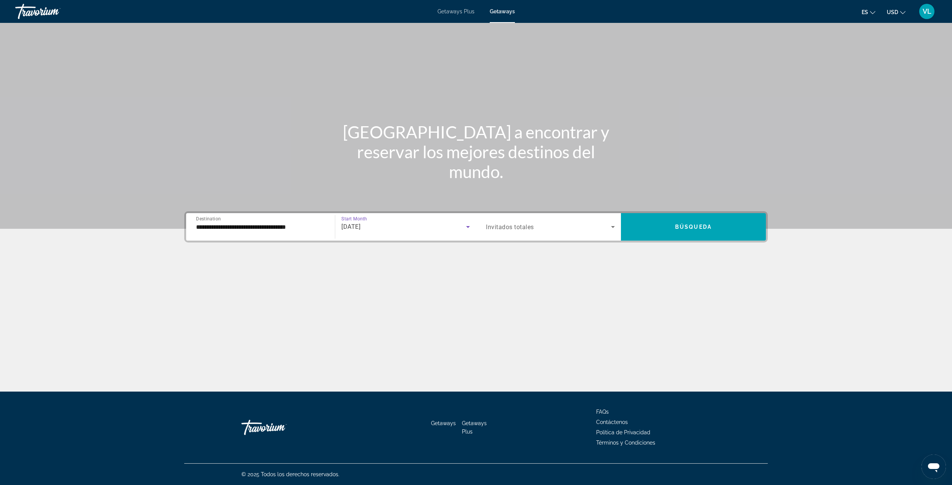
click at [516, 220] on div "Search widget" at bounding box center [550, 226] width 129 height 21
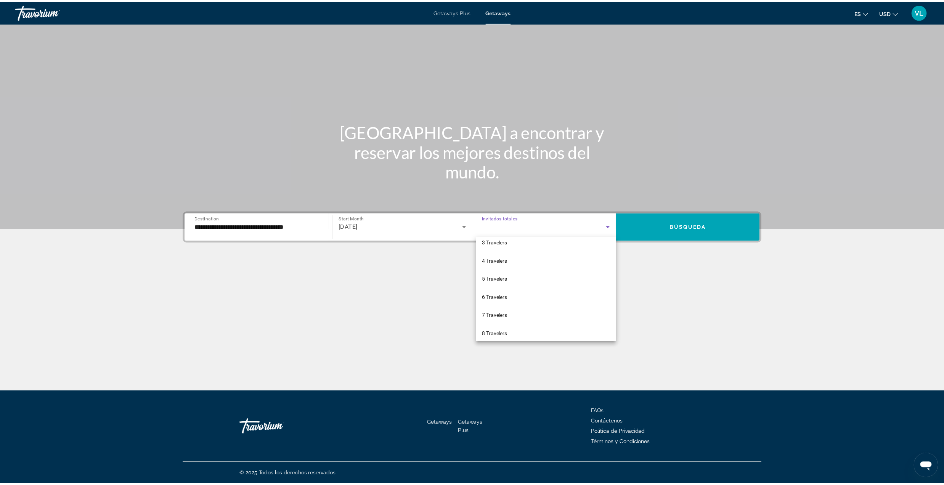
scroll to position [84, 0]
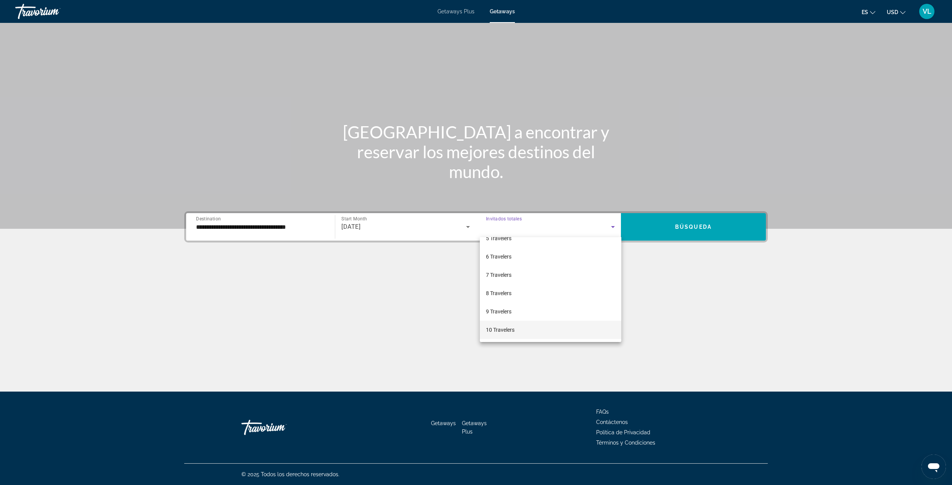
click at [500, 330] on span "10 Travelers" at bounding box center [500, 329] width 29 height 9
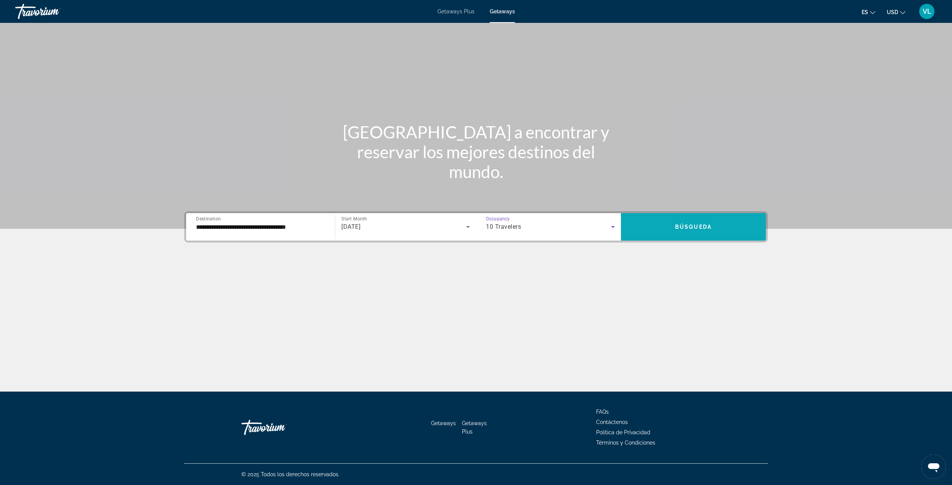
click at [664, 230] on span "Search widget" at bounding box center [693, 227] width 145 height 18
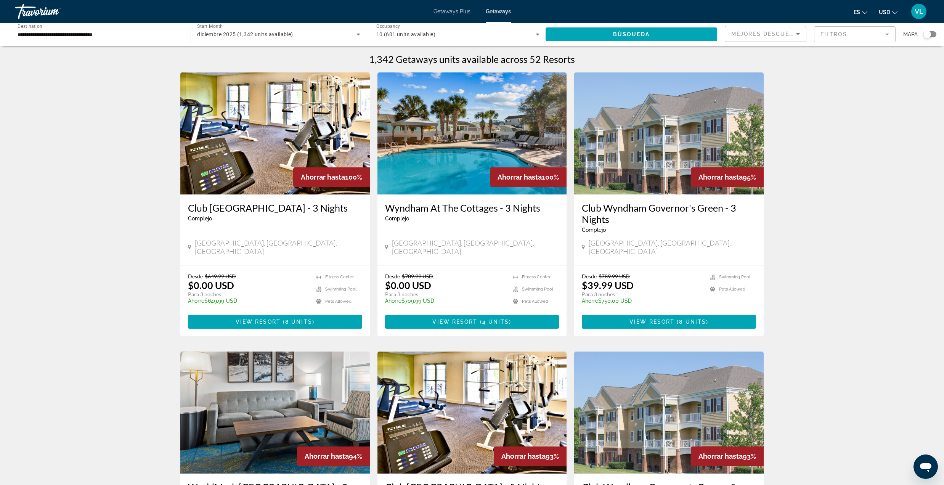
click at [925, 34] on div "Search widget" at bounding box center [928, 35] width 8 height 8
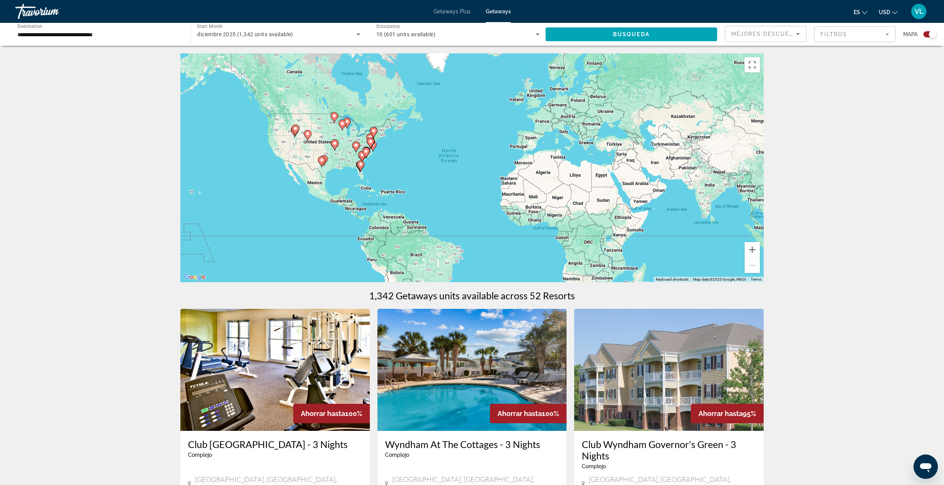
click at [346, 150] on div "To activate drag with keyboard, press Alt + Enter. Once in keyboard drag state,…" at bounding box center [472, 167] width 584 height 229
click at [295, 130] on image "Main content" at bounding box center [295, 128] width 5 height 5
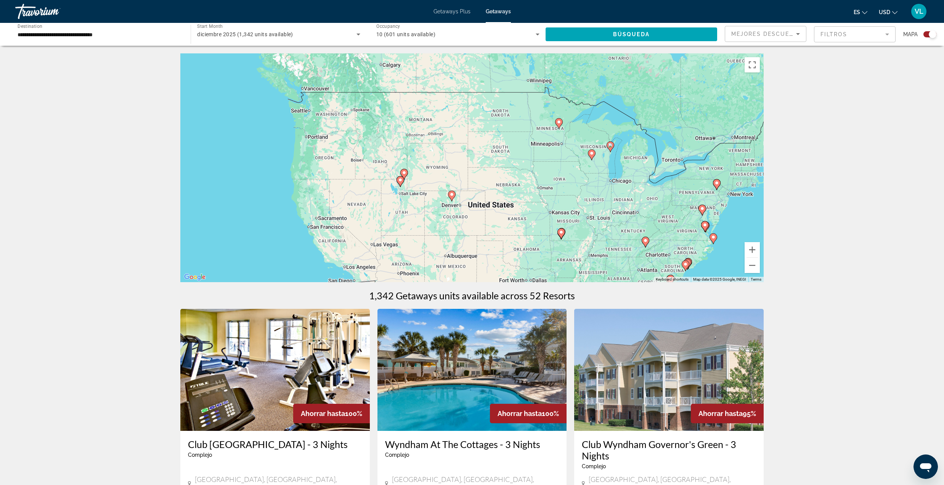
drag, startPoint x: 499, startPoint y: 196, endPoint x: 382, endPoint y: 201, distance: 116.9
click at [383, 202] on div "To activate drag with keyboard, press Alt + Enter. Once in keyboard drag state,…" at bounding box center [472, 167] width 584 height 229
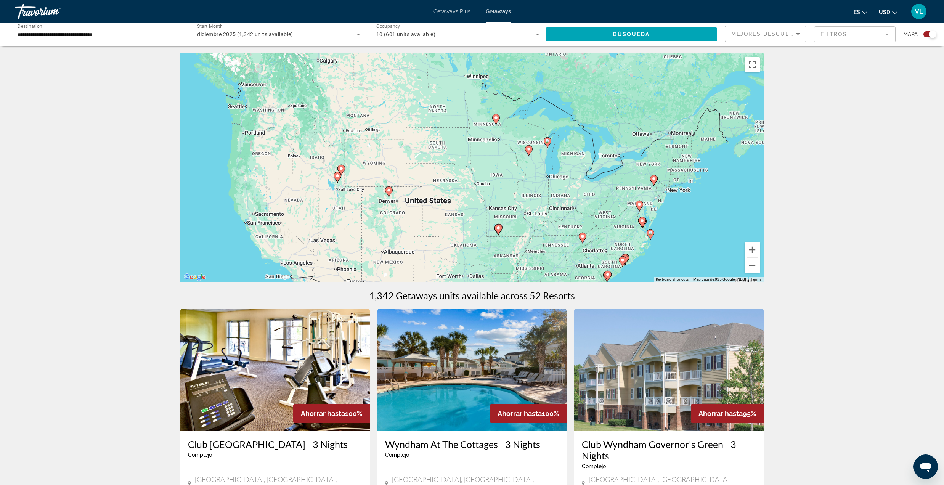
click at [391, 191] on image "Main content" at bounding box center [389, 190] width 5 height 5
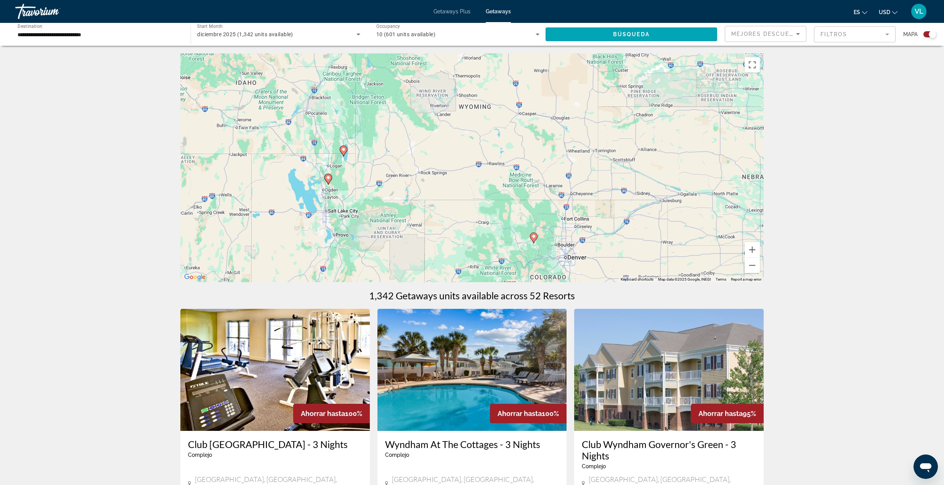
drag, startPoint x: 323, startPoint y: 124, endPoint x: 385, endPoint y: 200, distance: 99.0
click at [385, 200] on div "To activate drag with keyboard, press Alt + Enter. Once in keyboard drag state,…" at bounding box center [472, 167] width 584 height 229
click at [344, 149] on image "Main content" at bounding box center [343, 149] width 5 height 5
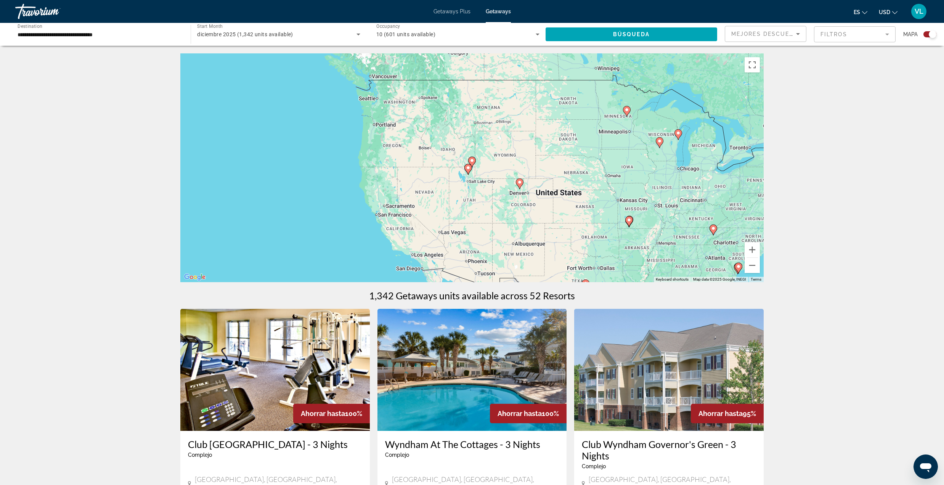
click at [472, 161] on image "Main content" at bounding box center [472, 160] width 5 height 5
type input "**********"
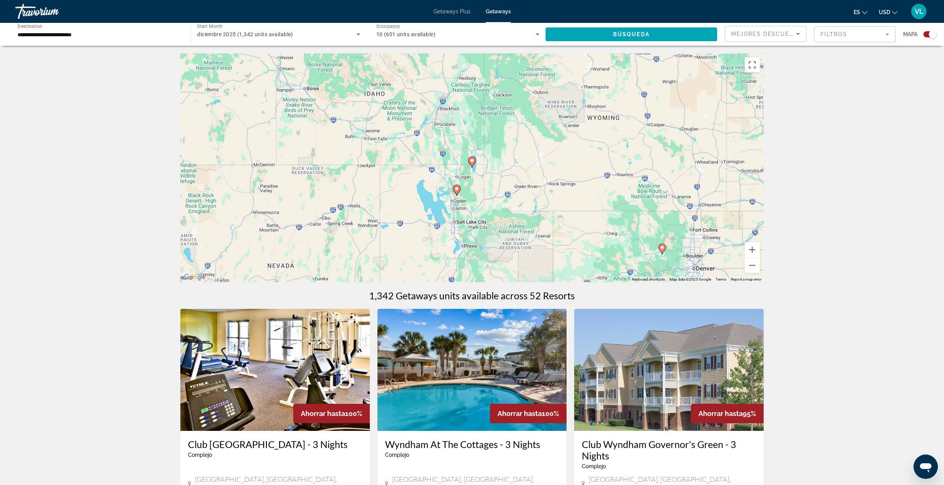
click at [472, 160] on image "Main content" at bounding box center [472, 160] width 5 height 5
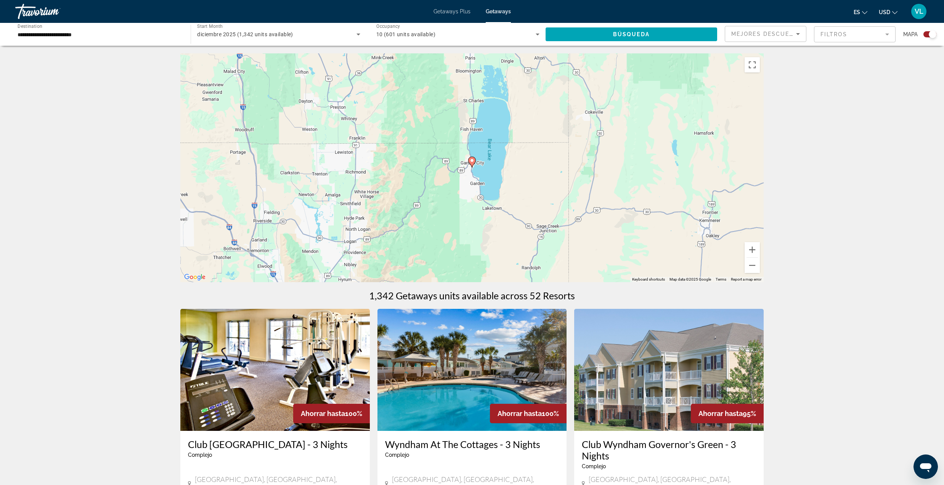
click at [473, 159] on image "Main content" at bounding box center [472, 160] width 5 height 5
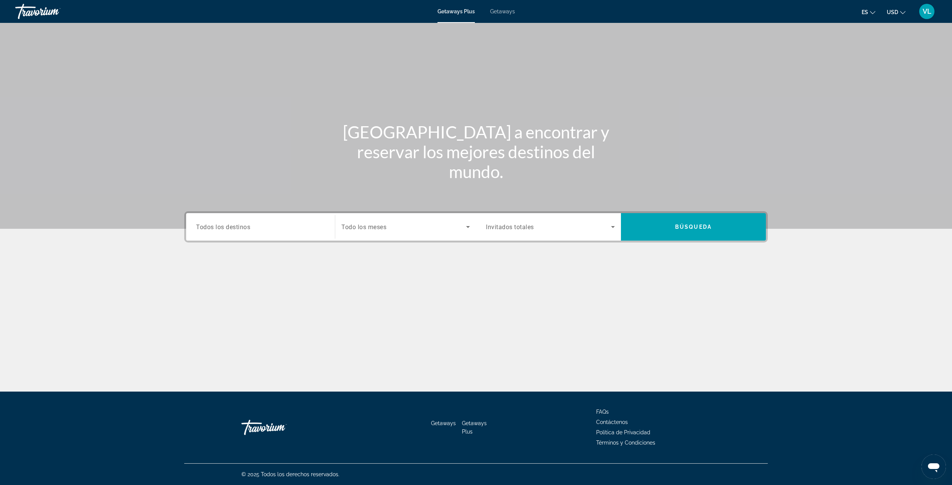
click at [42, 7] on div "Travorium" at bounding box center [53, 12] width 76 height 20
click at [273, 225] on input "Destination Todos los destinos" at bounding box center [260, 227] width 129 height 9
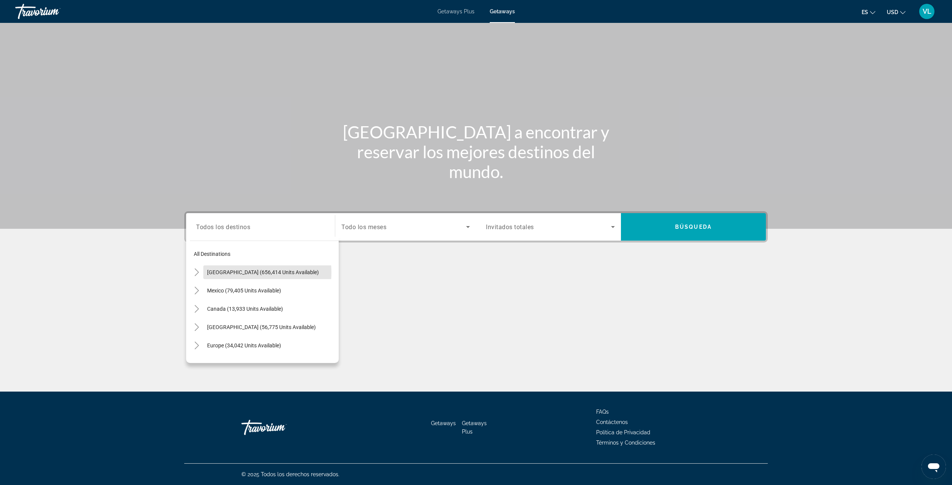
drag, startPoint x: 239, startPoint y: 272, endPoint x: 293, endPoint y: 262, distance: 55.1
click at [238, 272] on span "[GEOGRAPHIC_DATA] (656,414 units available)" at bounding box center [263, 272] width 112 height 6
type input "**********"
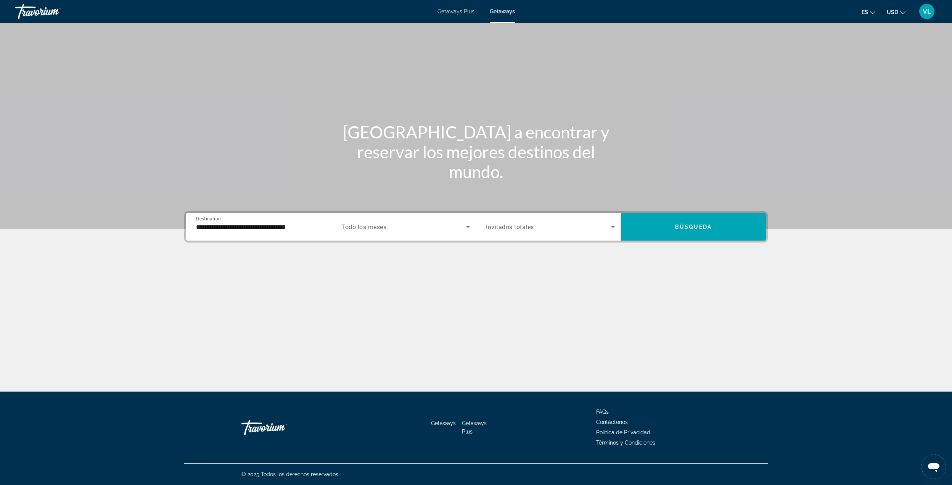
click at [359, 229] on span "Todo los meses" at bounding box center [363, 227] width 45 height 7
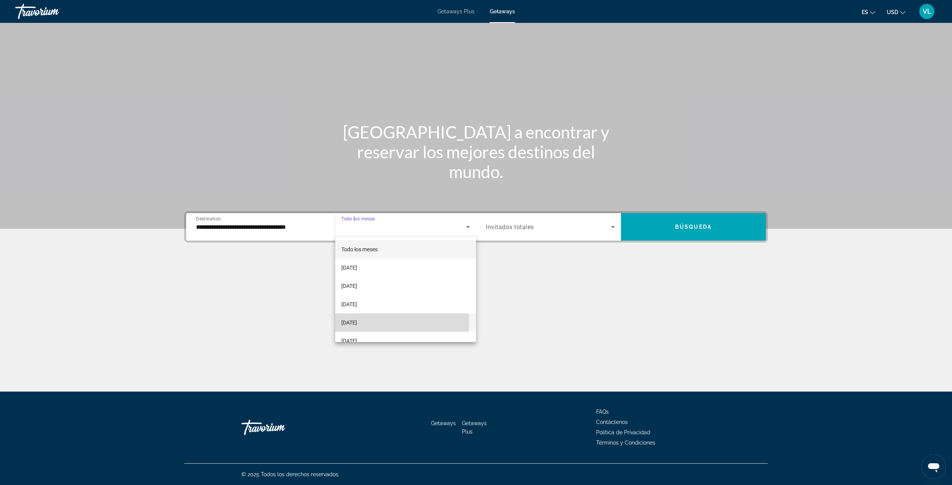
click at [373, 320] on mat-option "[DATE]" at bounding box center [405, 323] width 141 height 18
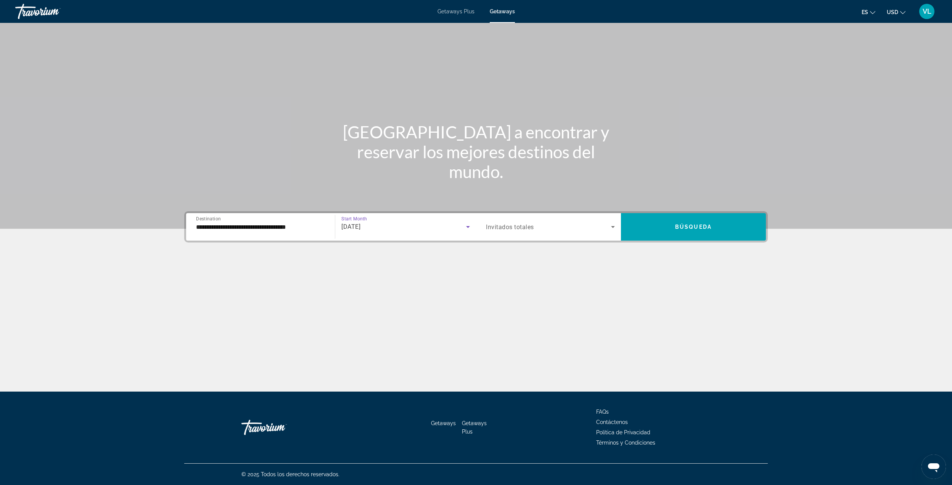
click at [532, 220] on div "Search widget" at bounding box center [550, 226] width 129 height 21
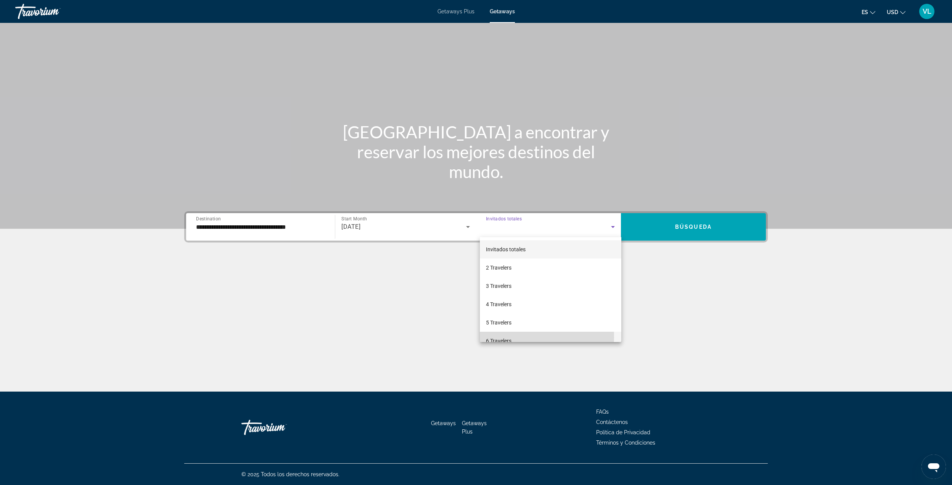
click at [502, 337] on span "6 Travelers" at bounding box center [499, 340] width 26 height 9
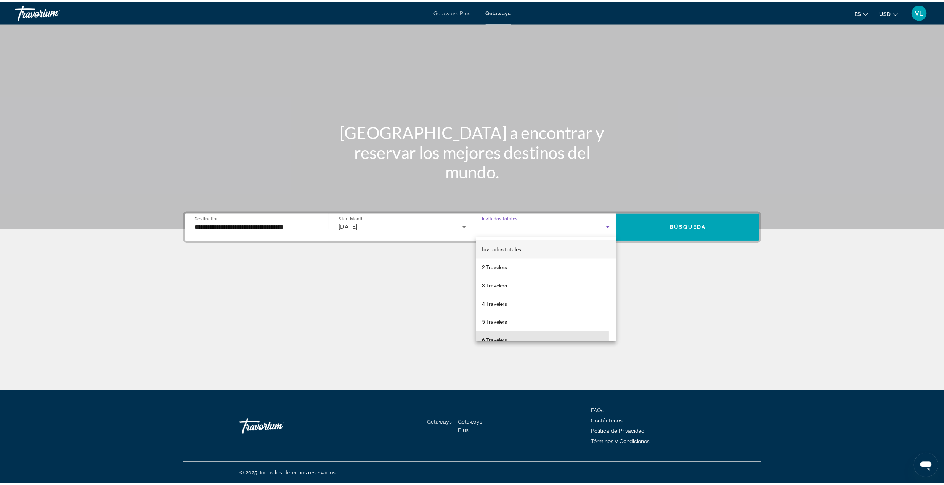
scroll to position [8, 0]
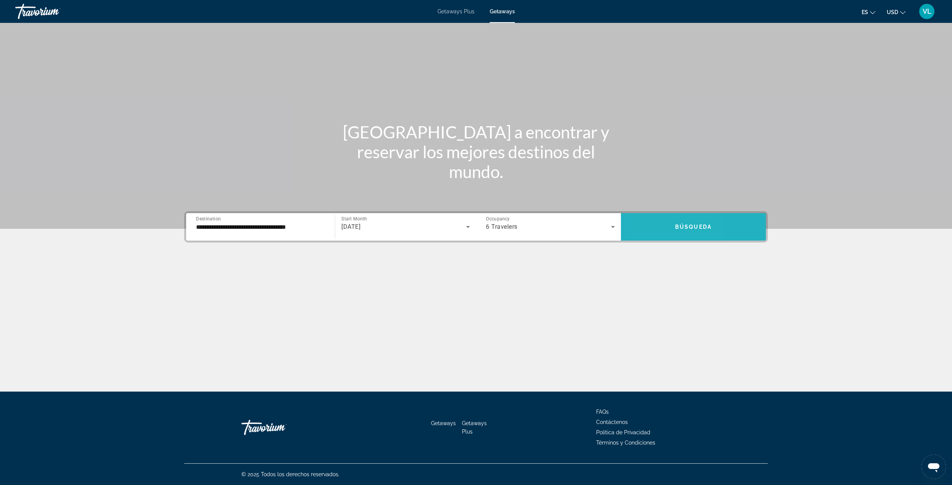
click at [648, 224] on span "Search widget" at bounding box center [693, 227] width 145 height 18
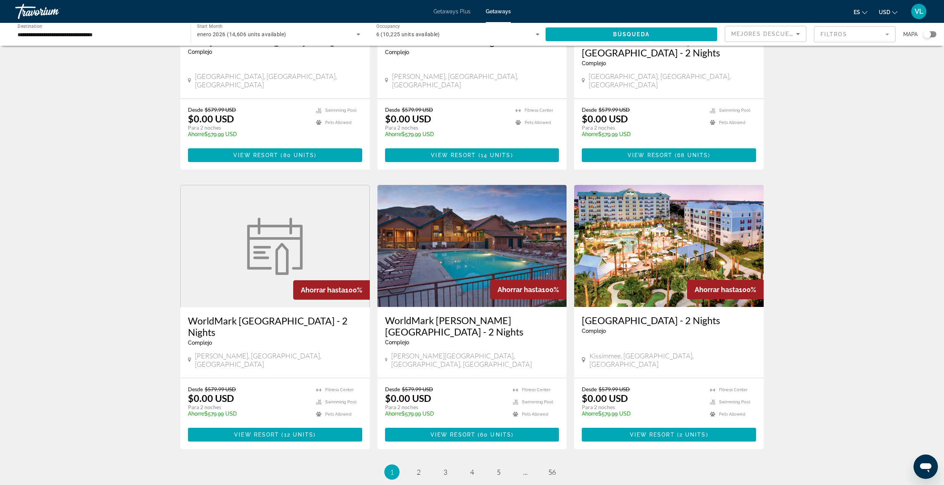
scroll to position [784, 0]
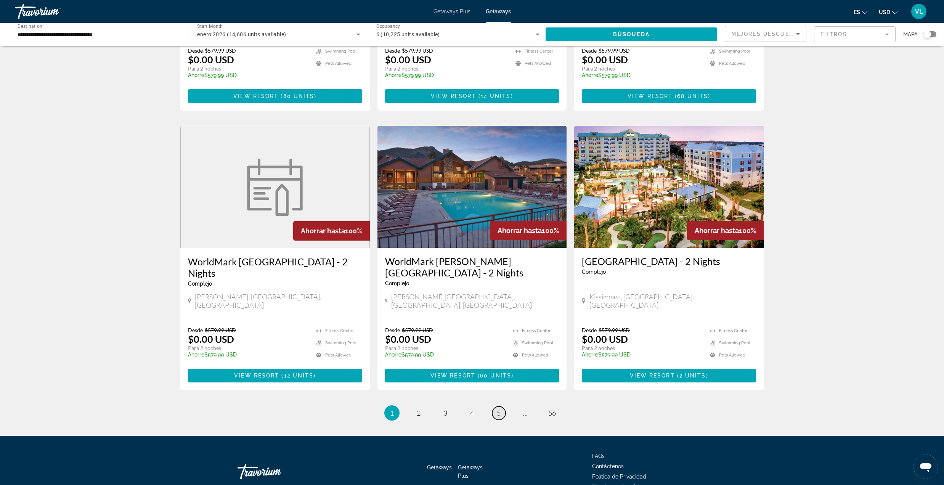
click at [499, 409] on span "5" at bounding box center [499, 413] width 4 height 8
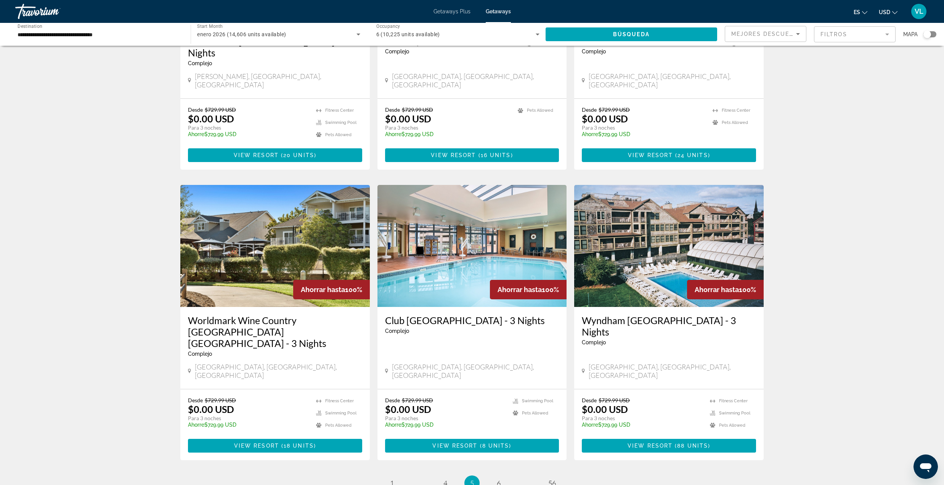
scroll to position [763, 0]
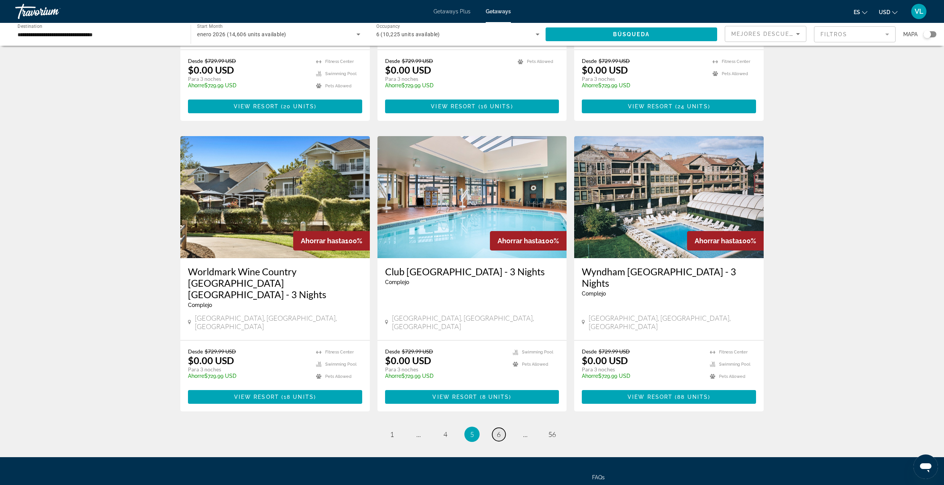
click at [503, 428] on link "page 6" at bounding box center [498, 434] width 13 height 13
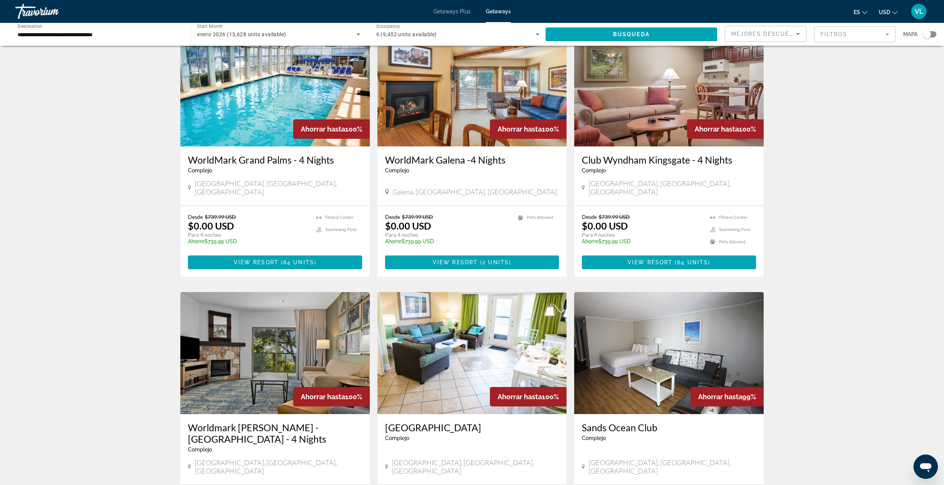
scroll to position [356, 0]
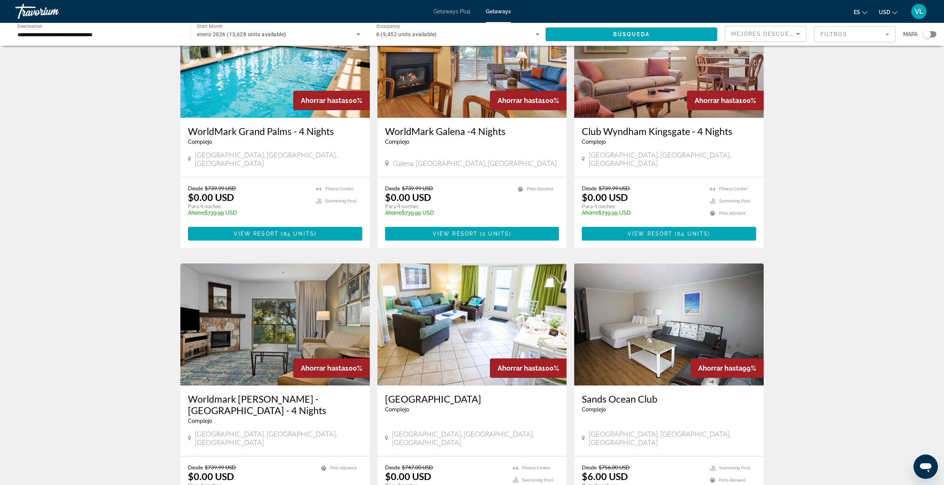
drag, startPoint x: 308, startPoint y: 201, endPoint x: 305, endPoint y: 207, distance: 6.8
drag, startPoint x: 305, startPoint y: 207, endPoint x: 106, endPoint y: 295, distance: 218.1
click at [106, 295] on div "13,628 Getaways units available across 662 Resorts Ahorrar hasta 100% WorldMark…" at bounding box center [472, 262] width 944 height 1128
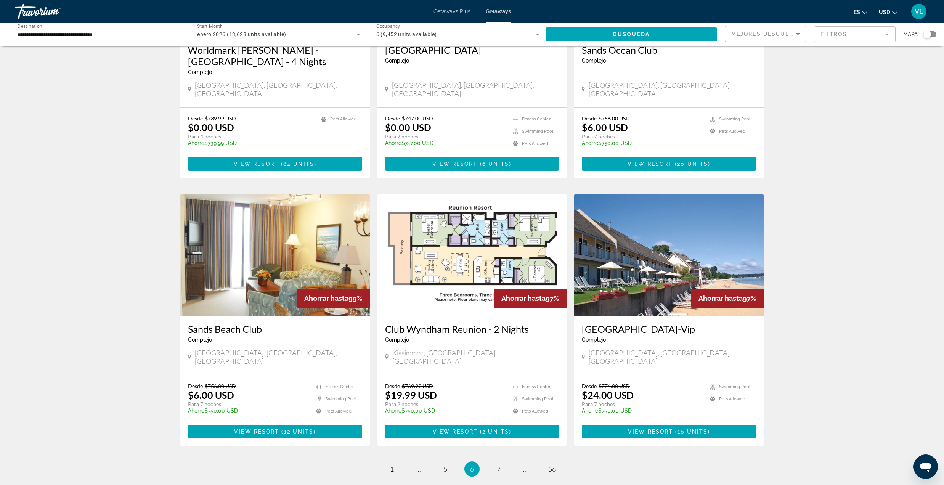
scroll to position [763, 0]
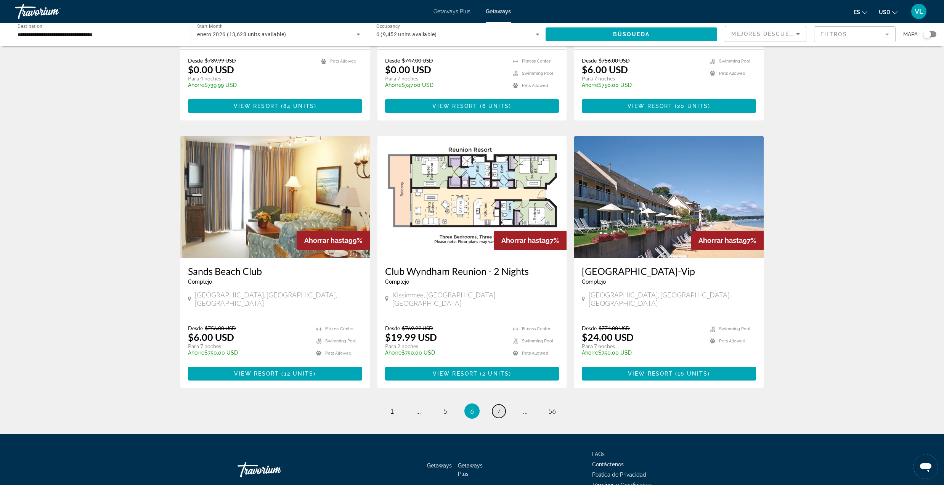
click at [500, 407] on span "7" at bounding box center [499, 411] width 4 height 8
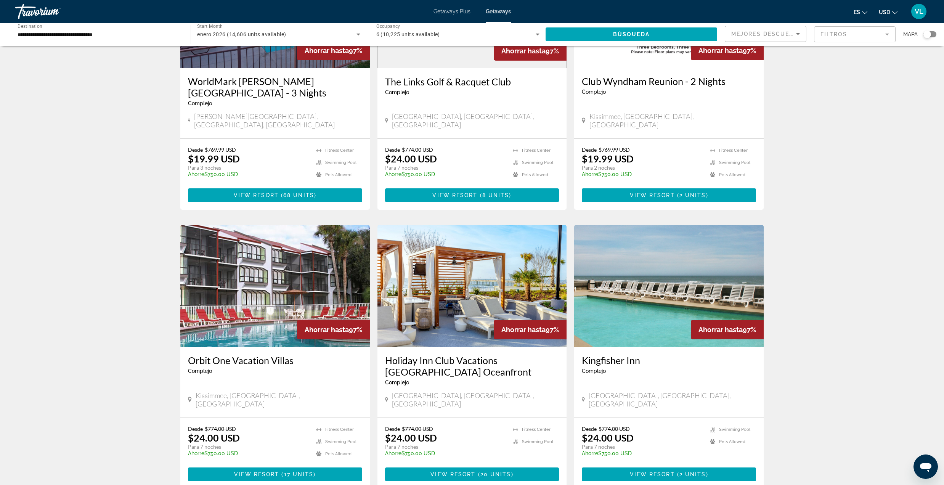
scroll to position [773, 0]
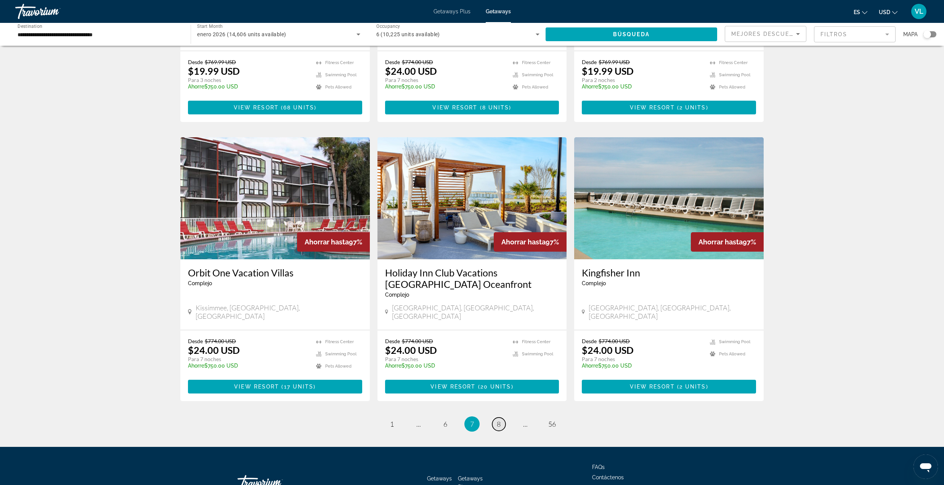
click at [496, 418] on link "page 8" at bounding box center [498, 424] width 13 height 13
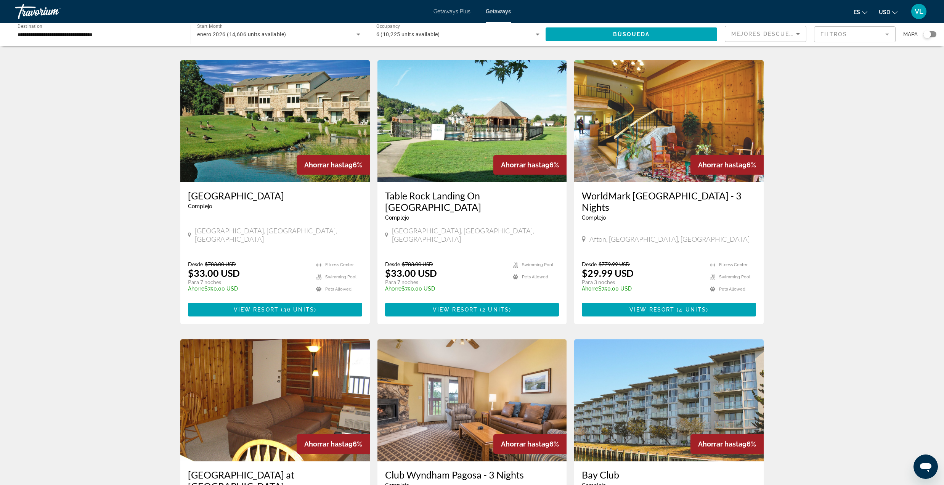
scroll to position [712, 0]
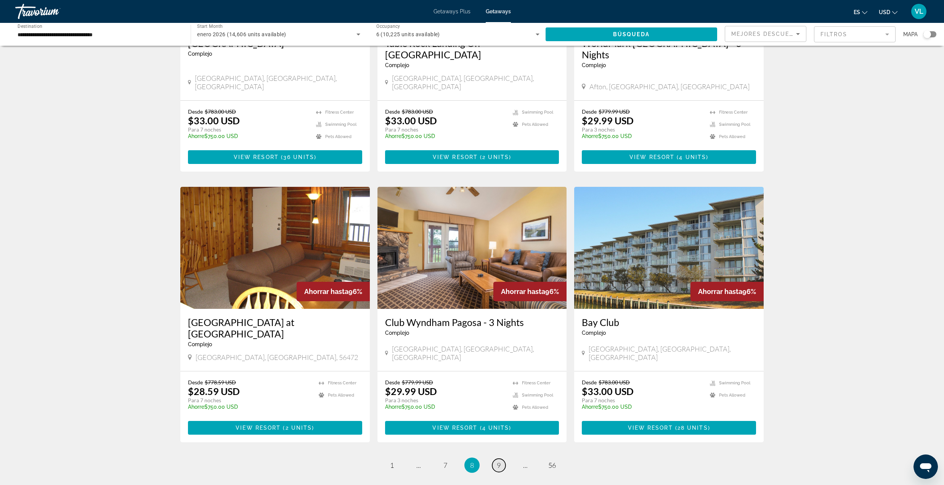
click at [494, 459] on link "page 9" at bounding box center [498, 465] width 13 height 13
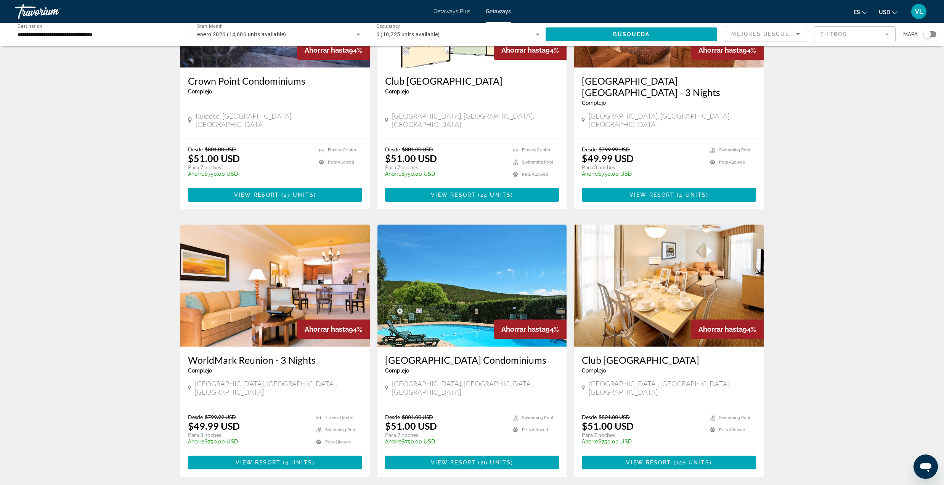
scroll to position [712, 0]
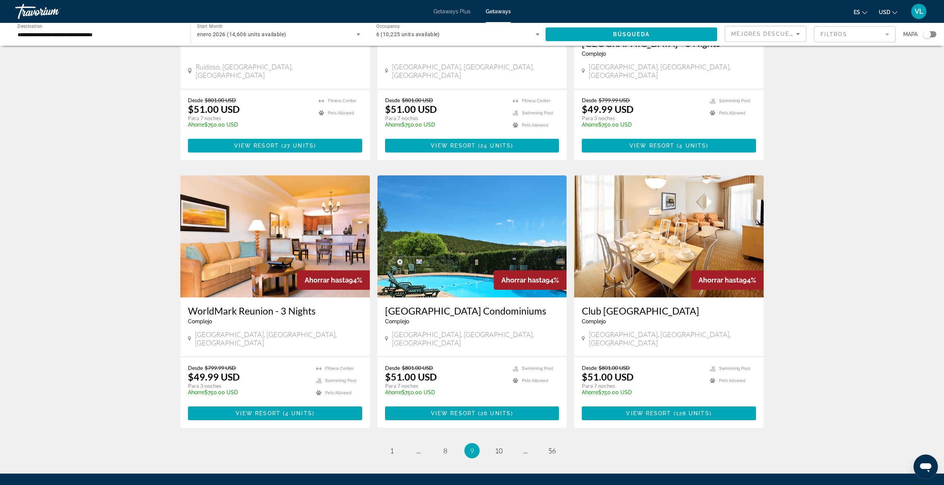
click at [216, 238] on img "Main content" at bounding box center [275, 236] width 190 height 122
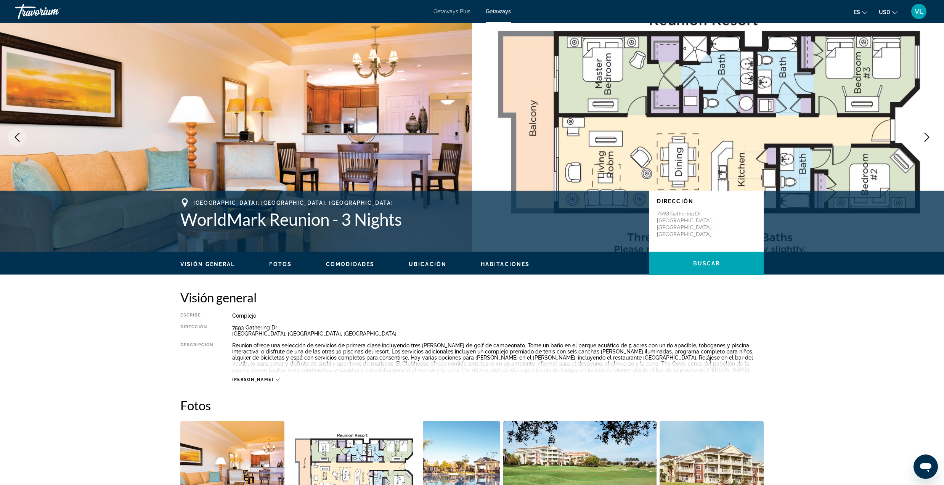
click at [925, 136] on icon "Next image" at bounding box center [927, 137] width 9 height 9
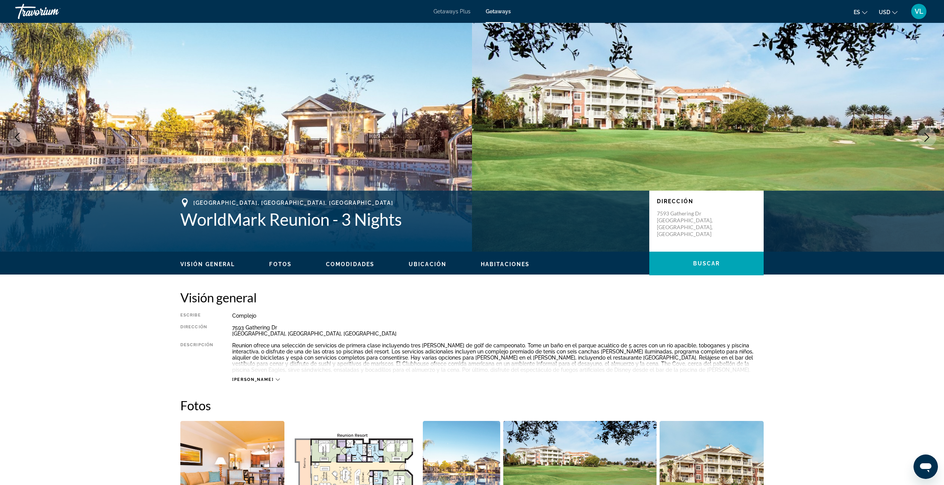
click at [926, 136] on icon "Next image" at bounding box center [927, 137] width 9 height 9
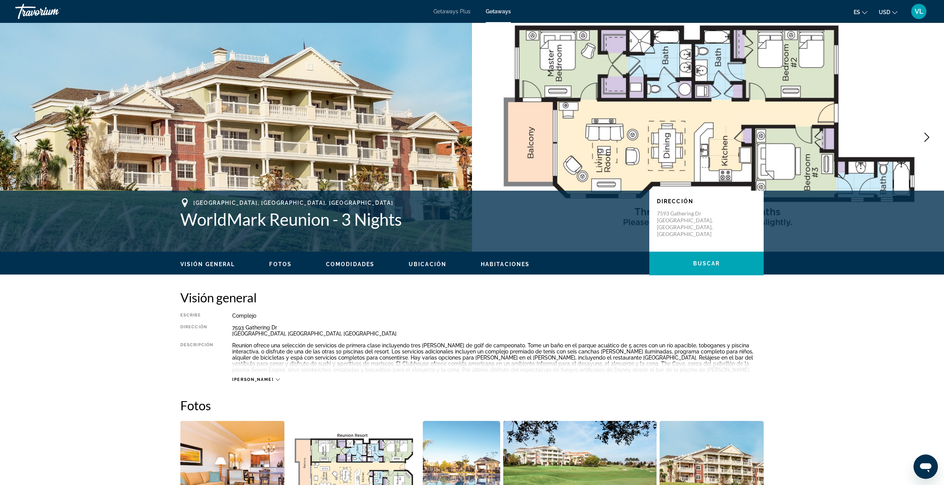
click at [923, 134] on icon "Next image" at bounding box center [927, 137] width 9 height 9
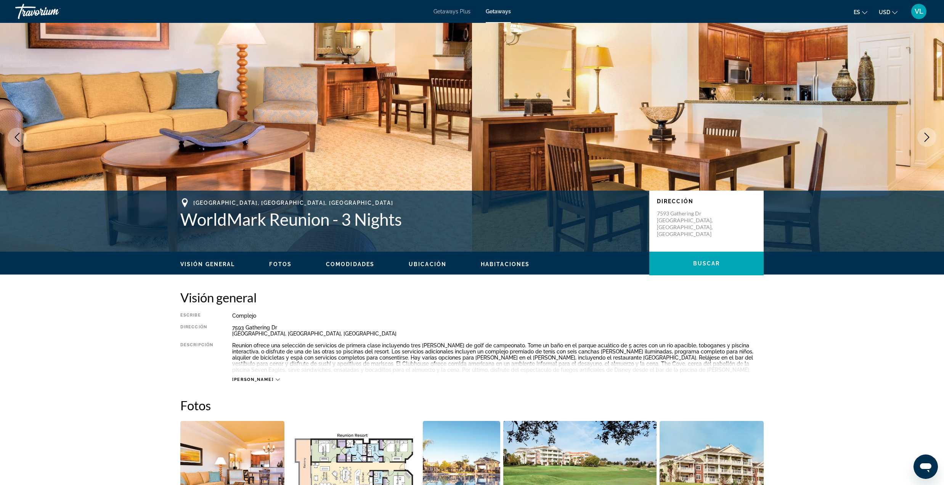
click at [923, 134] on icon "Next image" at bounding box center [927, 137] width 9 height 9
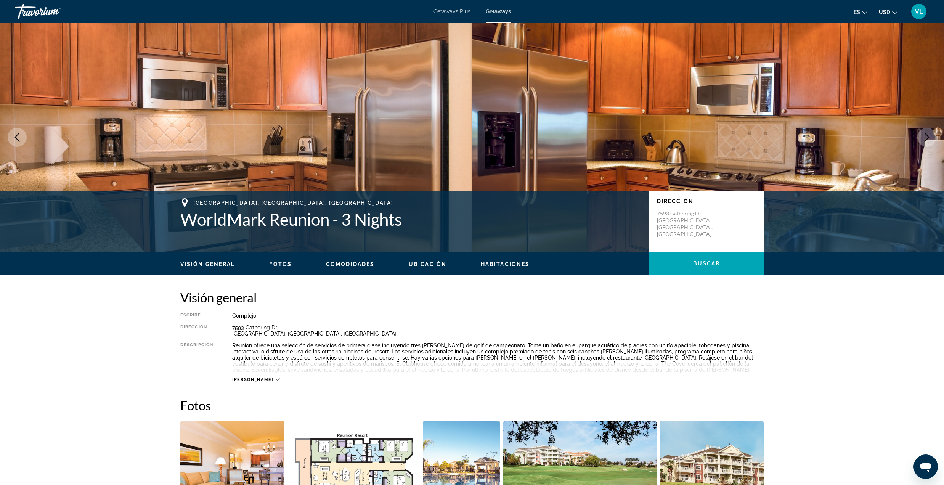
click at [923, 134] on icon "Next image" at bounding box center [927, 137] width 9 height 9
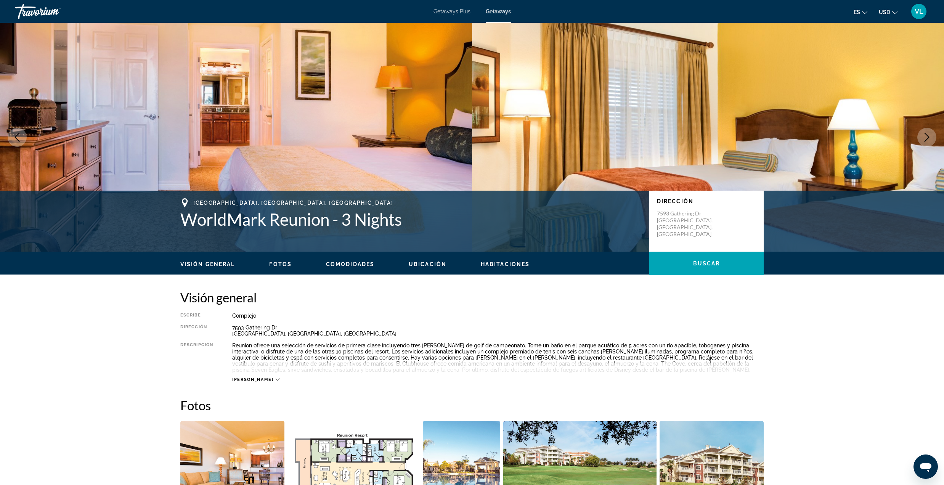
click at [923, 134] on icon "Next image" at bounding box center [927, 137] width 9 height 9
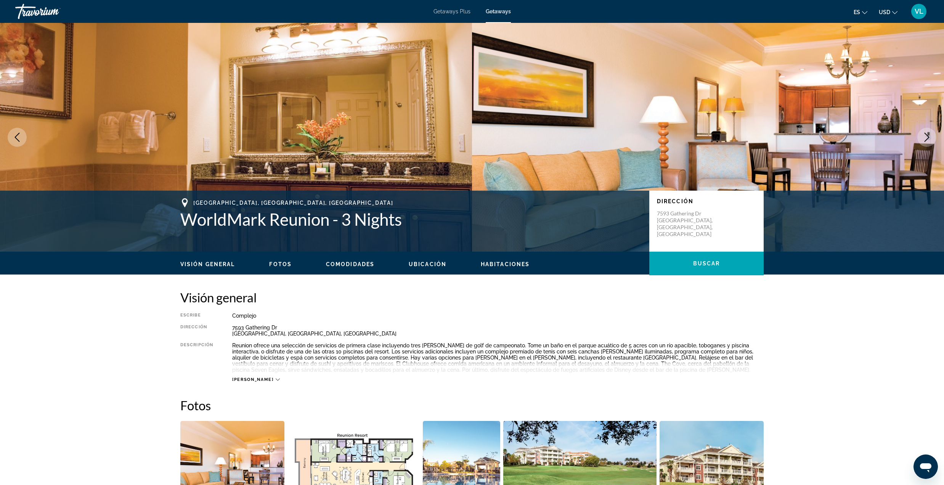
click at [923, 134] on icon "Next image" at bounding box center [927, 137] width 9 height 9
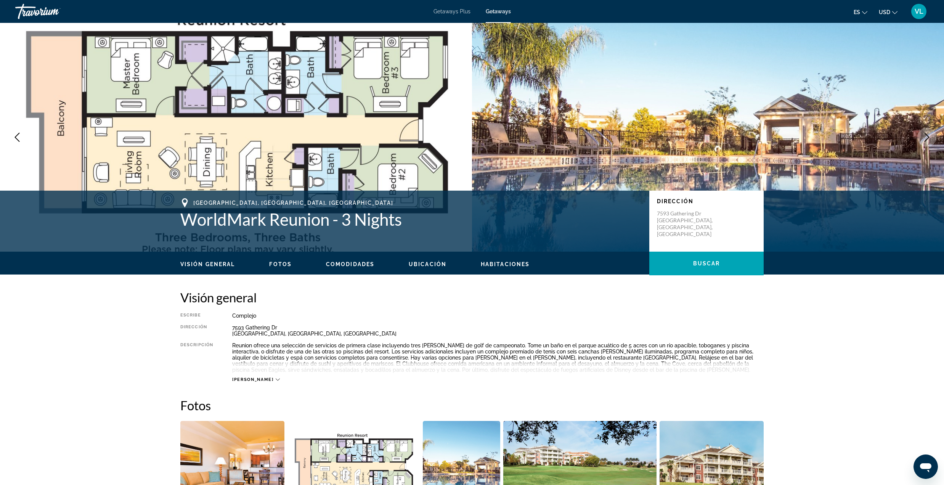
click at [923, 134] on icon "Next image" at bounding box center [927, 137] width 9 height 9
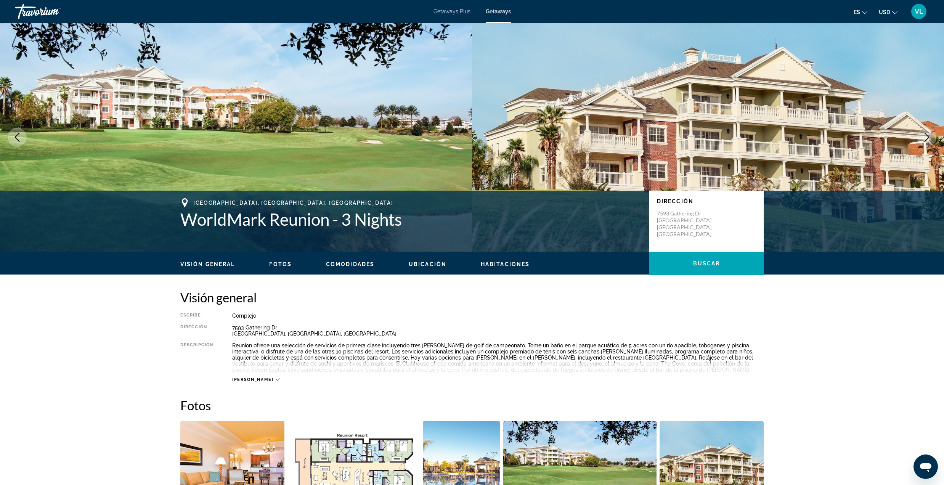
click at [923, 134] on icon "Next image" at bounding box center [927, 137] width 9 height 9
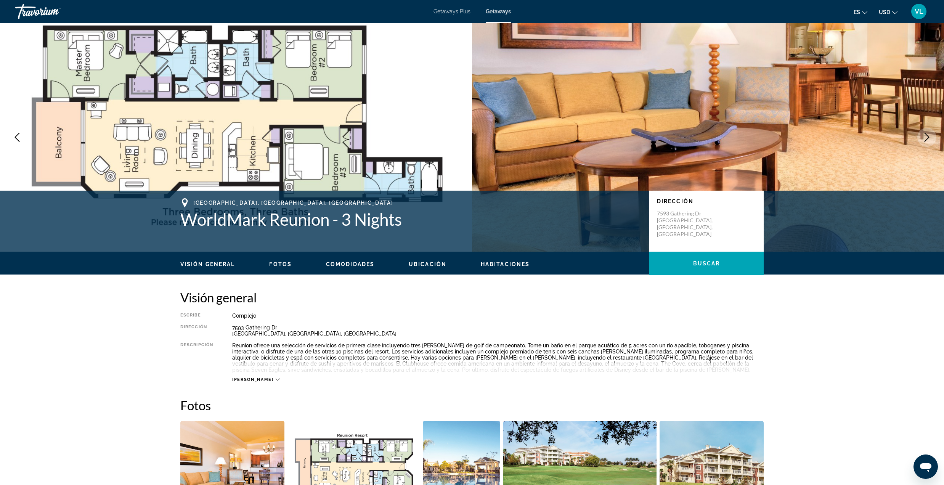
click at [923, 134] on icon "Next image" at bounding box center [927, 137] width 9 height 9
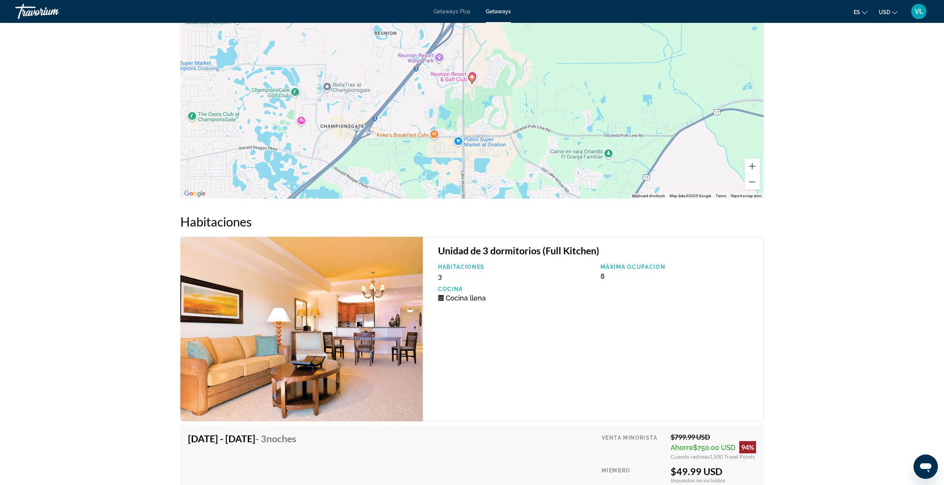
scroll to position [1017, 0]
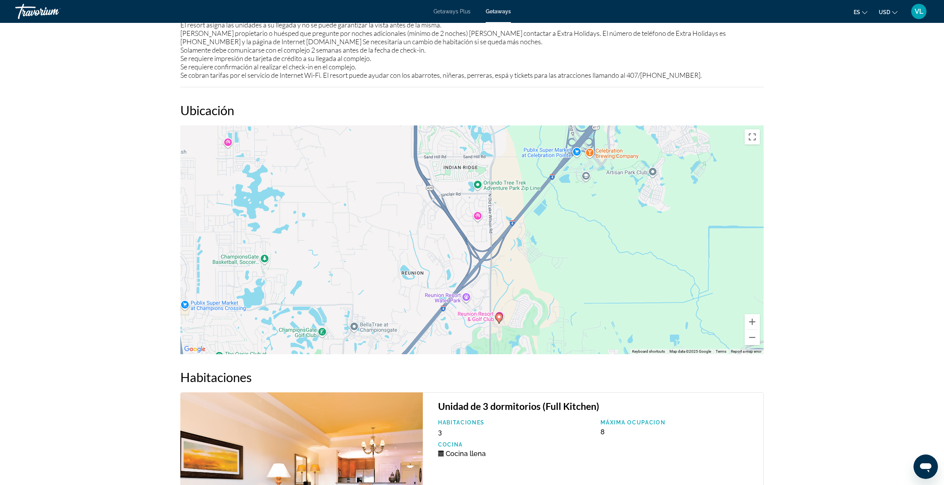
drag, startPoint x: 386, startPoint y: 231, endPoint x: 413, endPoint y: 318, distance: 91.1
click at [413, 318] on div "To activate drag with keyboard, press Alt + Enter. Once in keyboard drag state,…" at bounding box center [472, 239] width 584 height 229
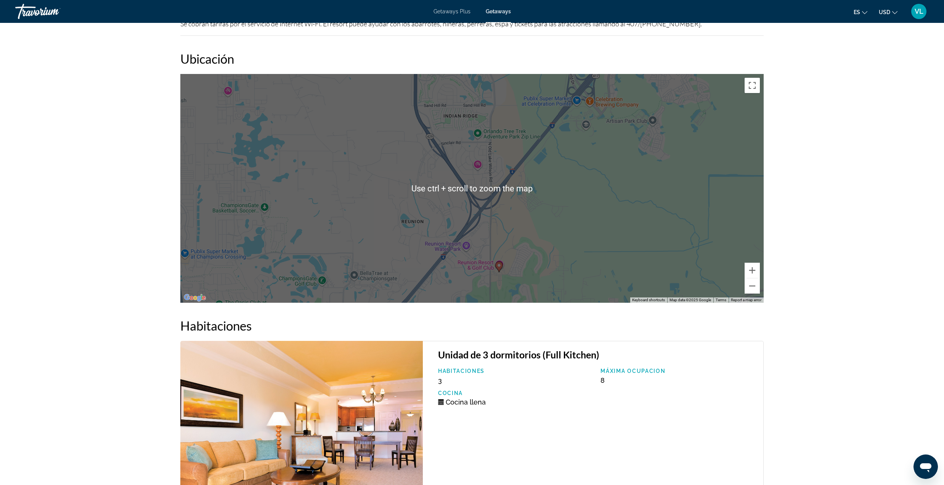
scroll to position [1068, 0]
click at [757, 294] on button "Zoom out" at bounding box center [752, 286] width 15 height 15
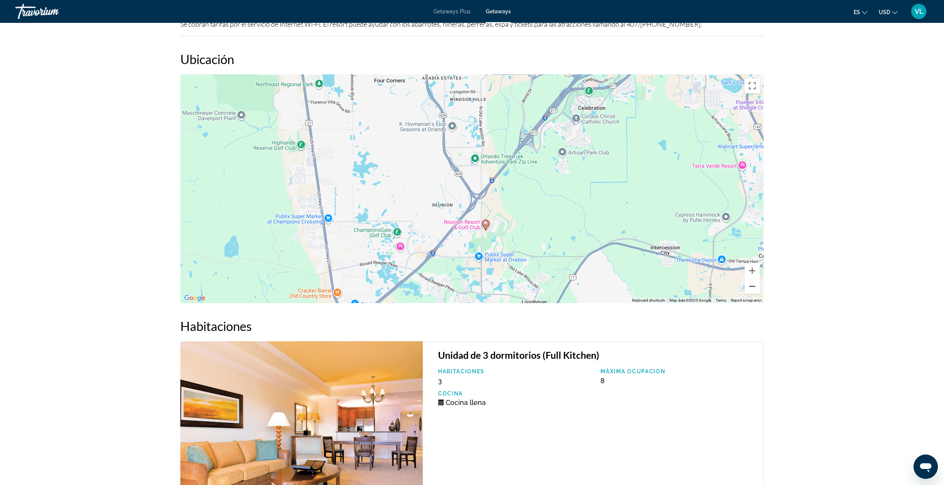
click at [757, 294] on button "Zoom out" at bounding box center [752, 286] width 15 height 15
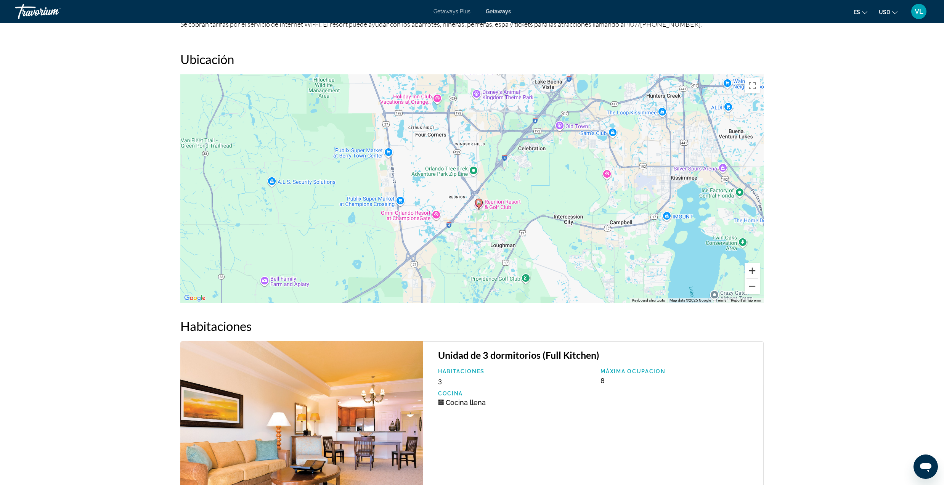
click at [749, 278] on button "Zoom in" at bounding box center [752, 270] width 15 height 15
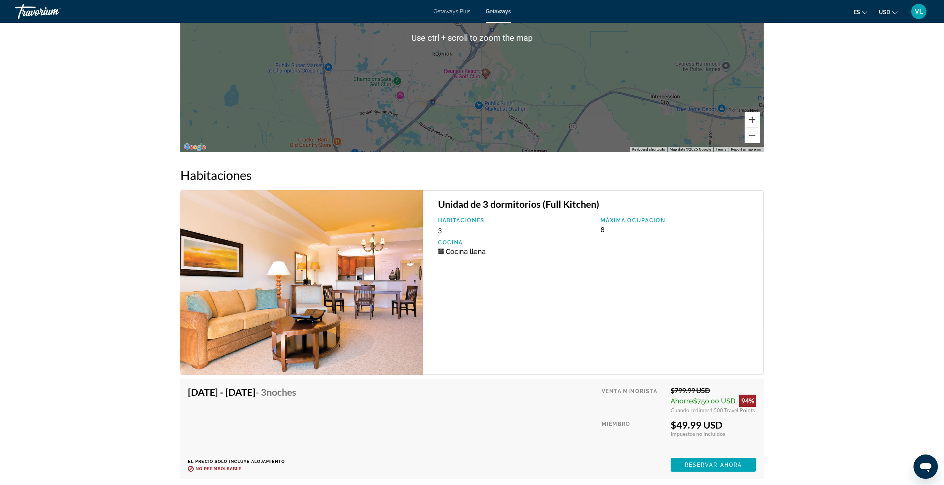
scroll to position [1322, 0]
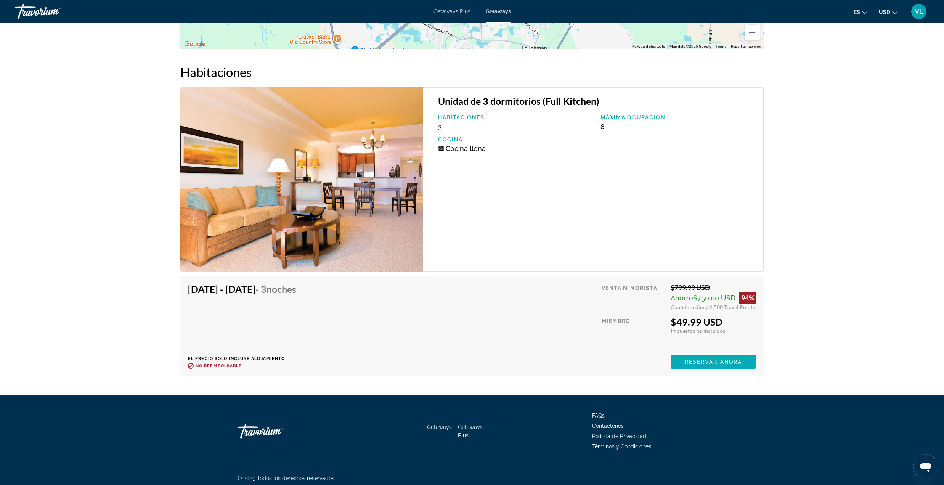
click at [737, 365] on span "Reservar ahora" at bounding box center [713, 362] width 57 height 6
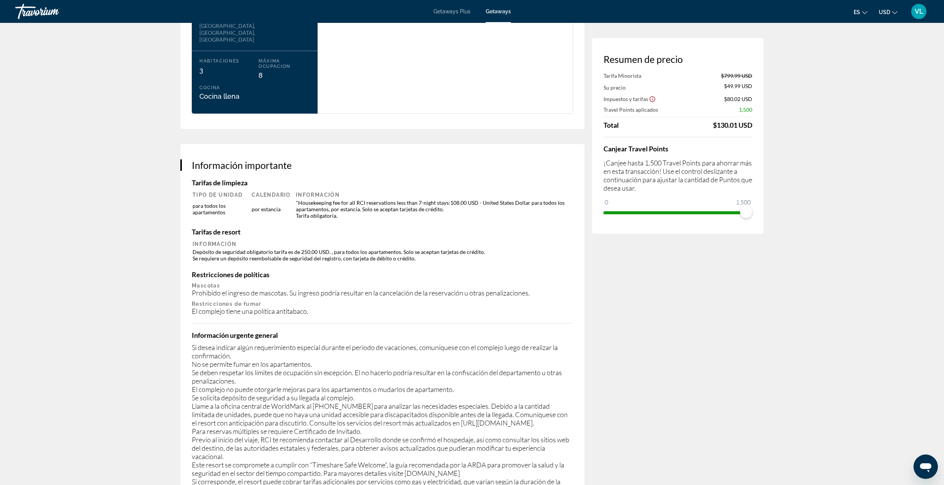
scroll to position [1017, 0]
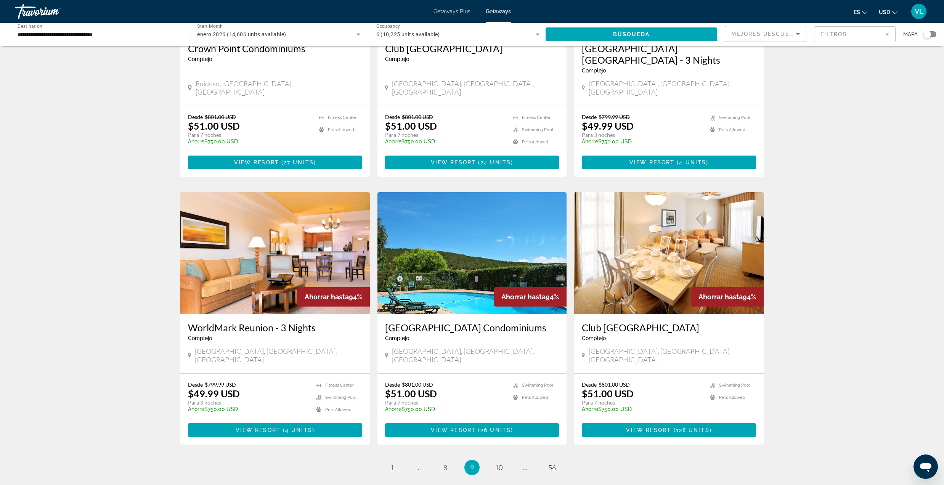
scroll to position [712, 0]
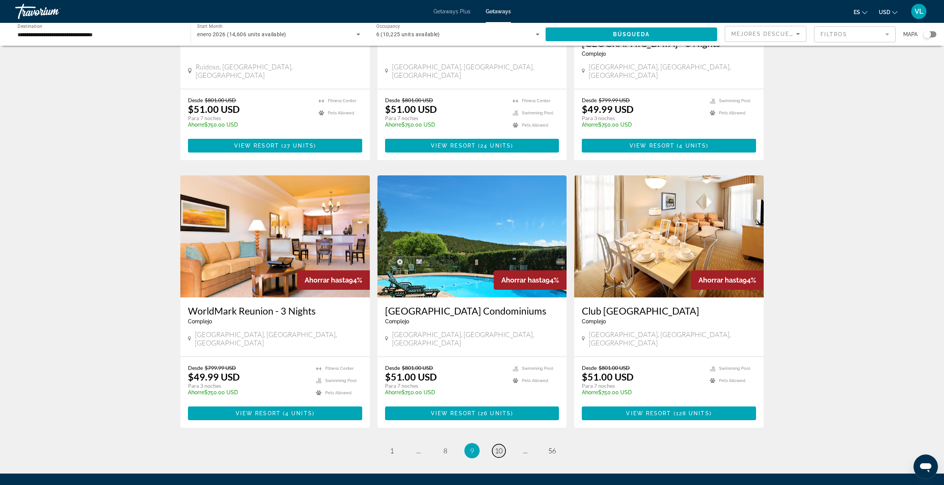
click at [501, 447] on span "10" at bounding box center [499, 451] width 8 height 8
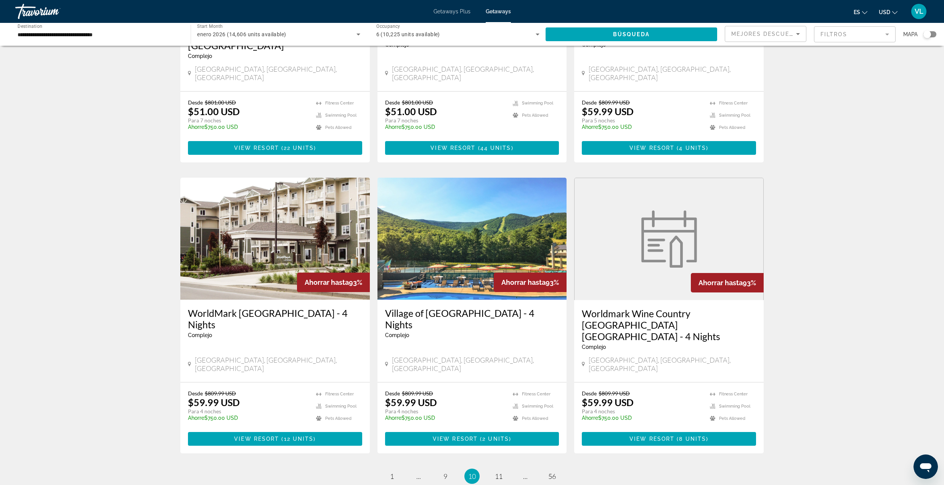
scroll to position [712, 0]
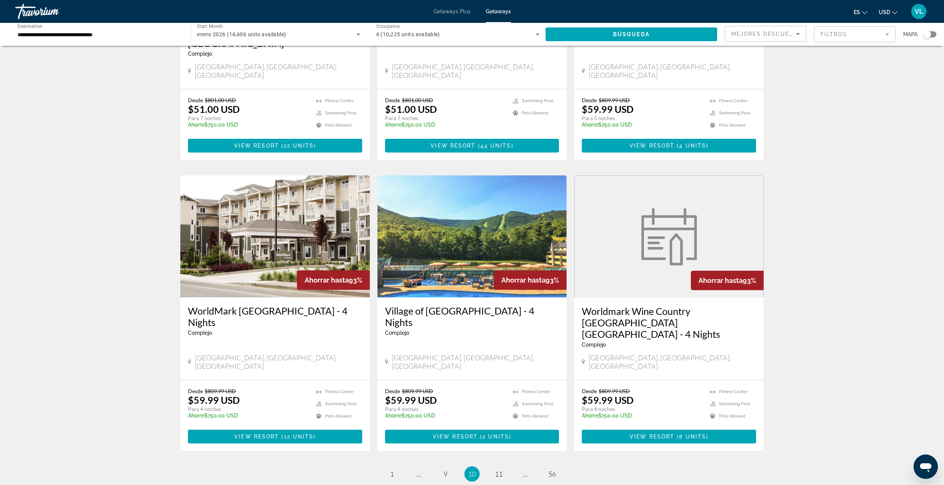
click at [465, 236] on img "Main content" at bounding box center [473, 236] width 190 height 122
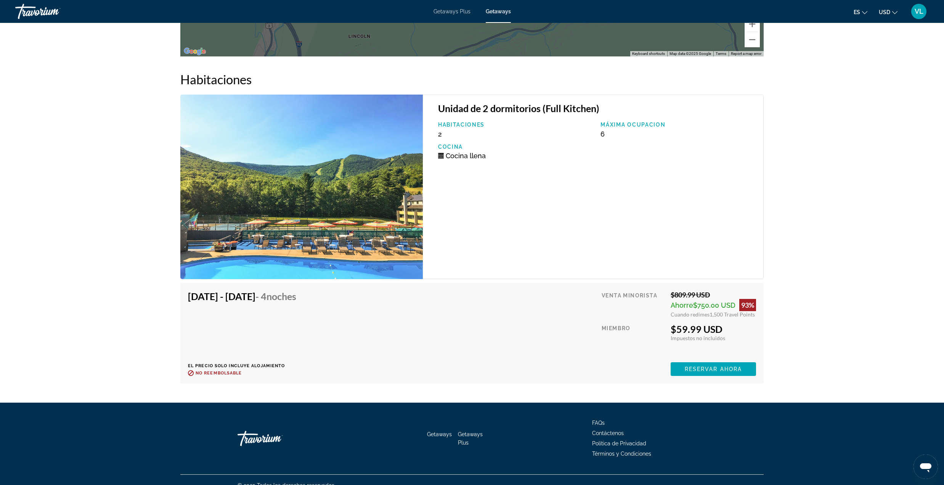
scroll to position [1151, 0]
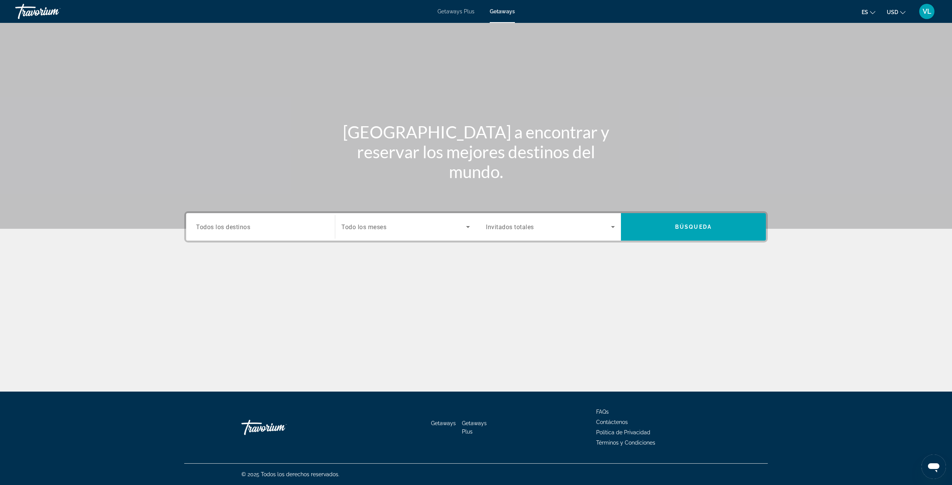
click at [265, 223] on input "Destination Todos los destinos" at bounding box center [260, 227] width 129 height 9
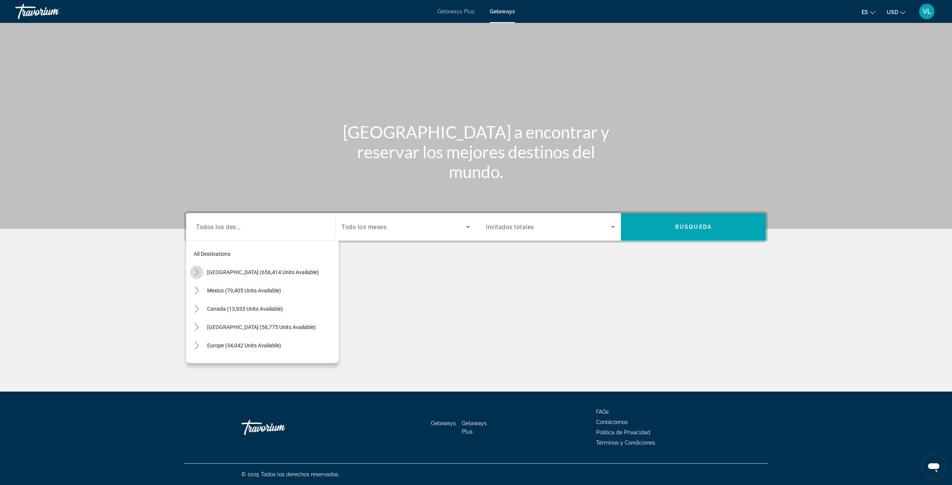
click at [197, 271] on icon "Toggle United States (656,414 units available)" at bounding box center [197, 273] width 4 height 8
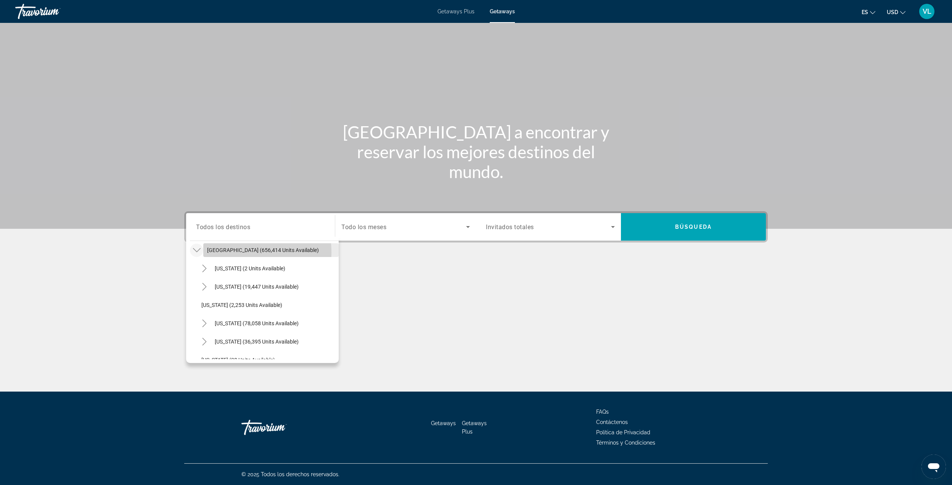
click at [229, 252] on span "[GEOGRAPHIC_DATA] (656,414 units available)" at bounding box center [263, 250] width 112 height 6
type input "**********"
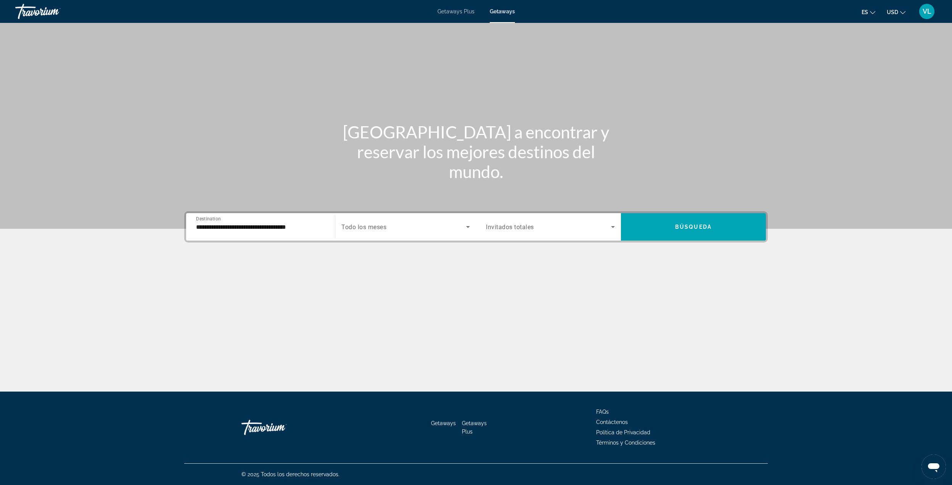
click at [339, 231] on div "Start Month Todo los meses" at bounding box center [405, 226] width 141 height 21
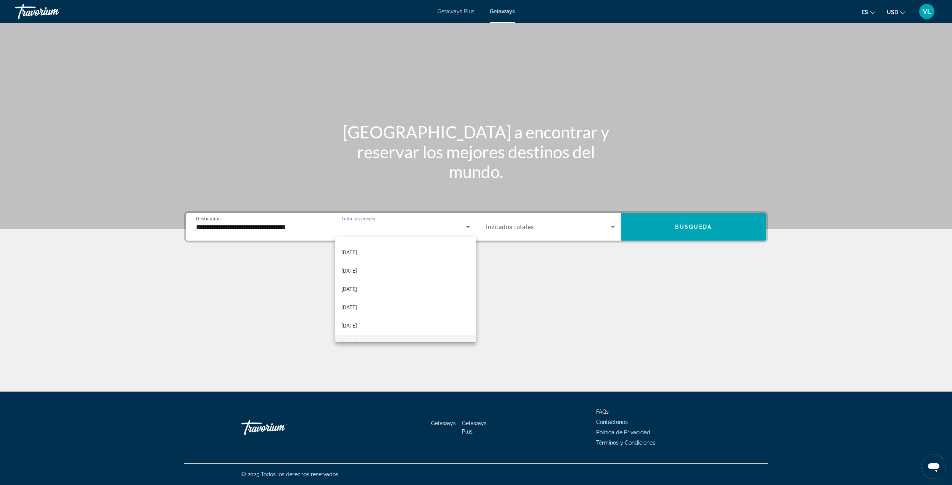
scroll to position [51, 0]
click at [357, 252] on span "[DATE]" at bounding box center [349, 253] width 16 height 9
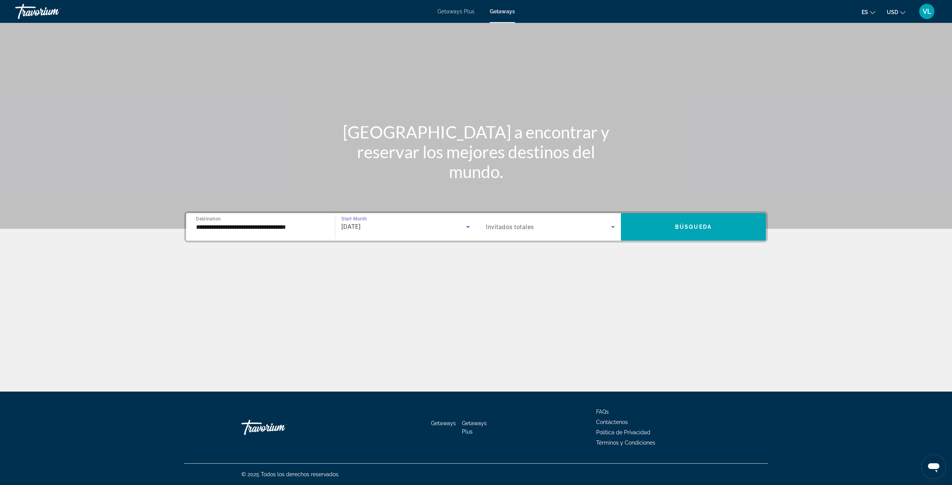
drag, startPoint x: 512, startPoint y: 238, endPoint x: 515, endPoint y: 230, distance: 9.3
click at [513, 238] on div "Occupancy Invitados totales" at bounding box center [550, 226] width 141 height 27
click at [515, 230] on span "Invitados totales" at bounding box center [510, 227] width 48 height 7
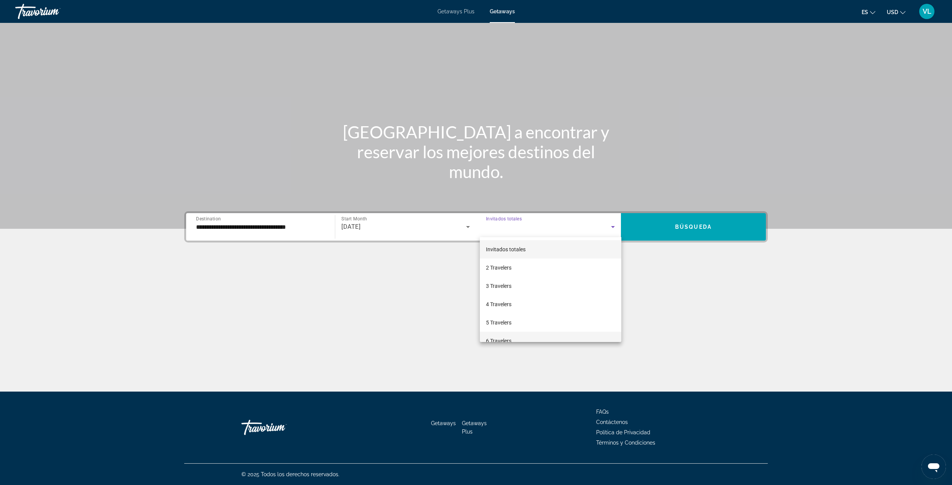
click at [504, 339] on span "6 Travelers" at bounding box center [499, 340] width 26 height 9
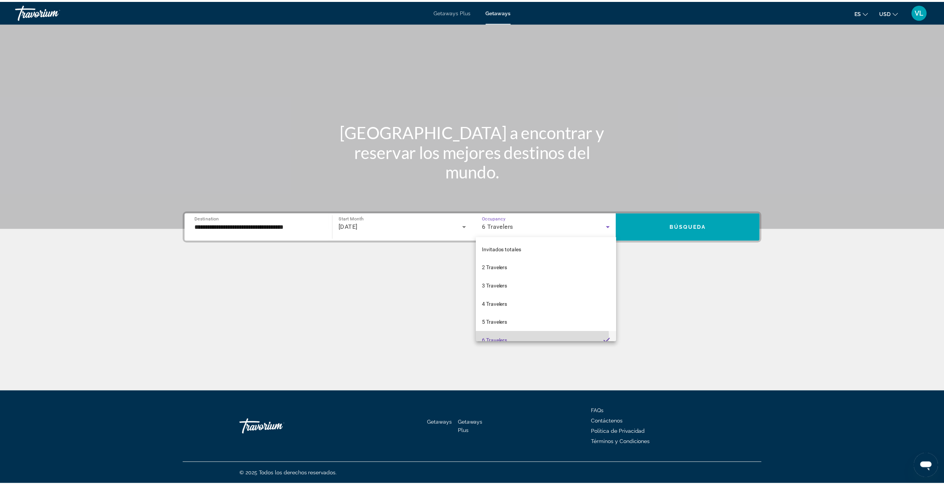
scroll to position [0, 0]
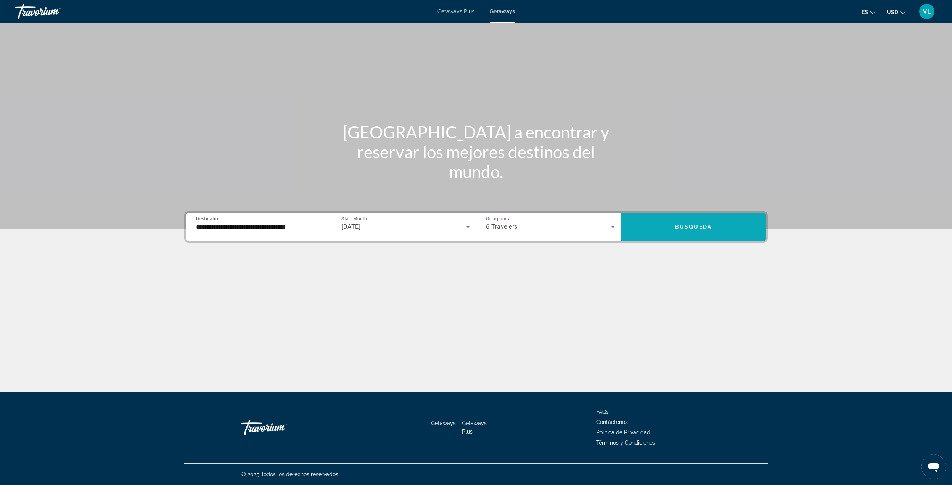
click at [667, 233] on span "Search widget" at bounding box center [693, 227] width 145 height 18
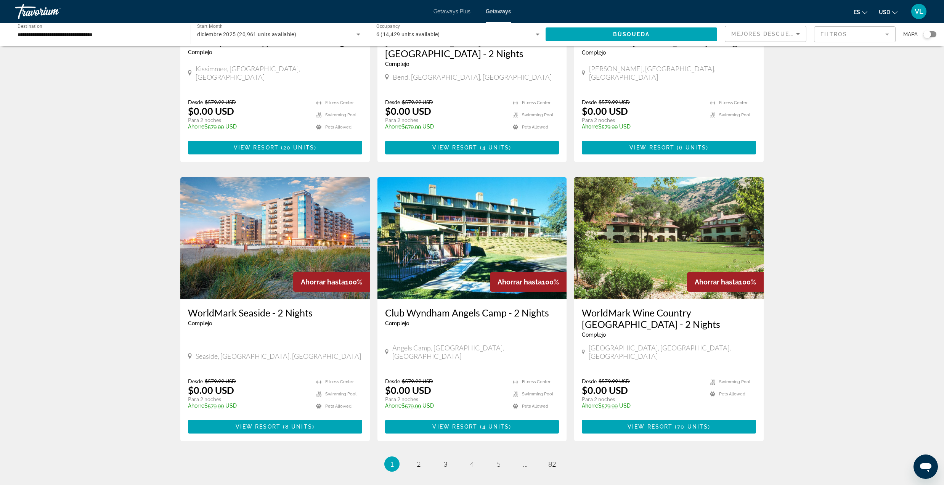
scroll to position [774, 0]
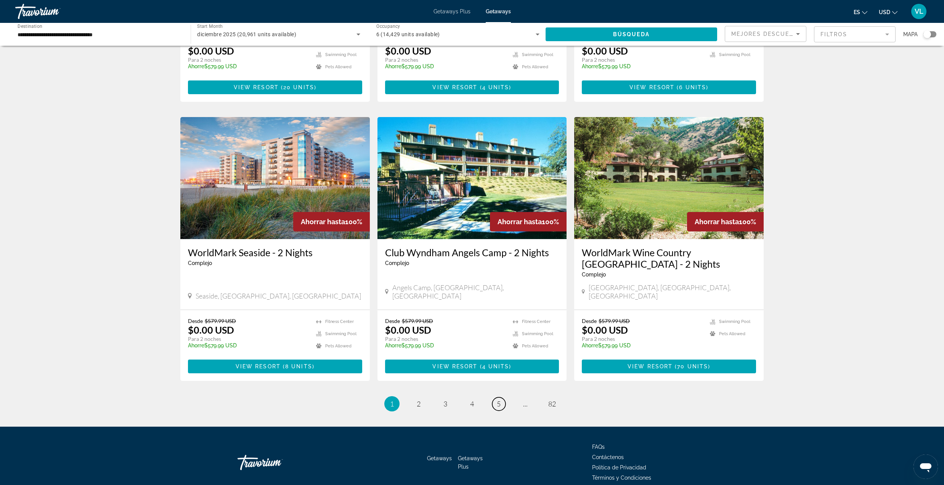
click at [495, 397] on link "page 5" at bounding box center [498, 403] width 13 height 13
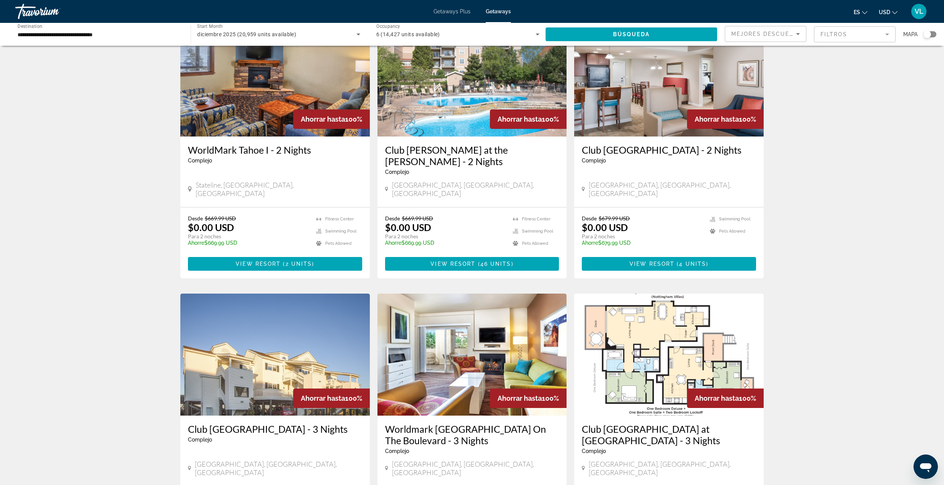
scroll to position [458, 0]
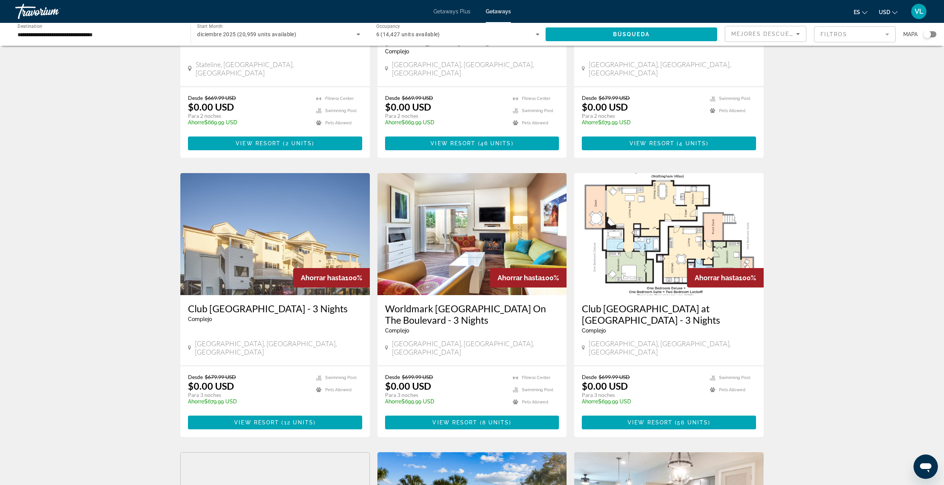
click at [618, 204] on img "Main content" at bounding box center [669, 234] width 190 height 122
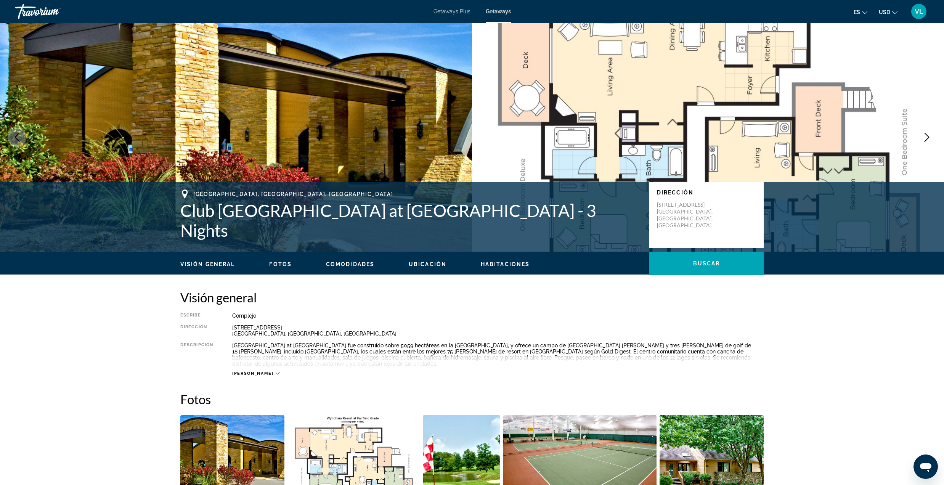
click at [930, 143] on button "Next image" at bounding box center [927, 137] width 19 height 19
